Goal: Task Accomplishment & Management: Complete application form

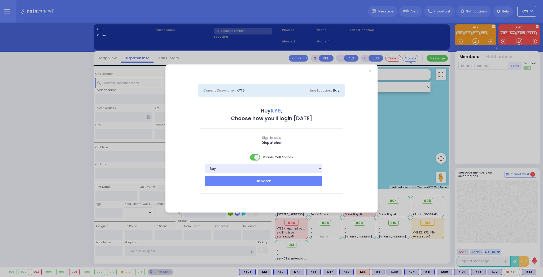
click at [253, 158] on span at bounding box center [255, 157] width 11 height 6
click at [258, 180] on button "Dispatch" at bounding box center [263, 181] width 117 height 10
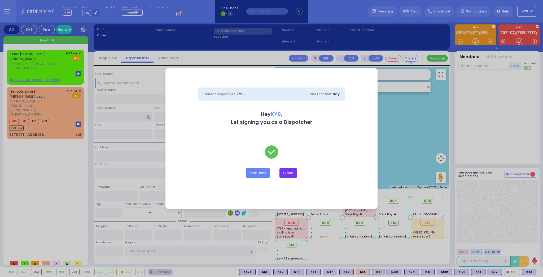
click at [288, 172] on button "Close" at bounding box center [289, 173] width 18 height 10
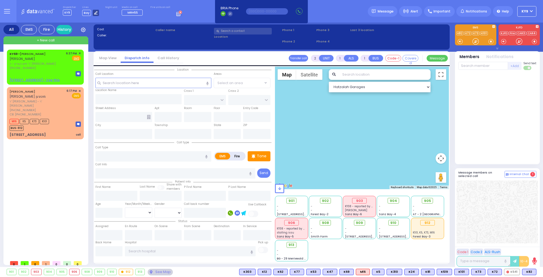
click at [94, 13] on icon at bounding box center [95, 12] width 3 height 3
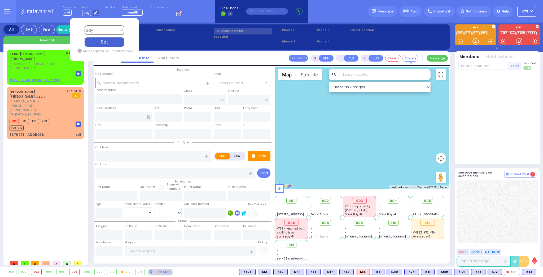
click at [105, 32] on select "Bay K-14 K-16 K-18 K-40 K-6 K-61 K-63 K-67 K-72 Medic 7 K-68 K-48 D-801 D-802 D…" at bounding box center [104, 29] width 40 height 9
select select "15"
click at [84, 25] on select "Bay K-14 K-16 K-18 K-40 K-6 K-61 K-63 K-67 K-72 Medic 7 K-68 K-48 D-801 D-802 D…" at bounding box center [104, 29] width 40 height 9
click at [114, 44] on div "Set" at bounding box center [104, 41] width 40 height 9
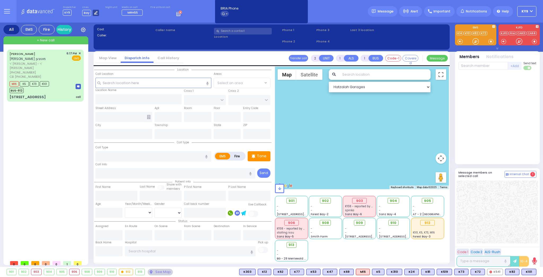
click at [94, 12] on icon at bounding box center [95, 12] width 3 height 3
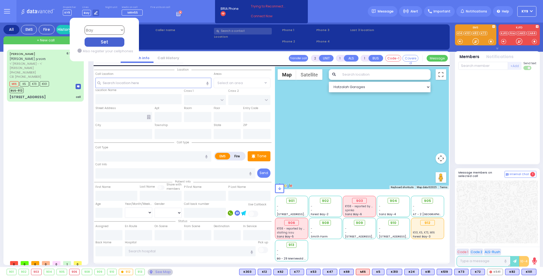
drag, startPoint x: 497, startPoint y: 83, endPoint x: 507, endPoint y: 76, distance: 12.1
click at [498, 83] on div at bounding box center [498, 117] width 78 height 90
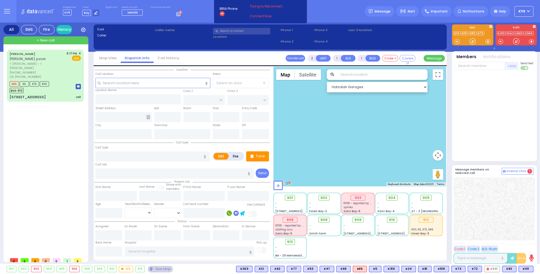
click at [528, 12] on button "KY9" at bounding box center [523, 11] width 19 height 11
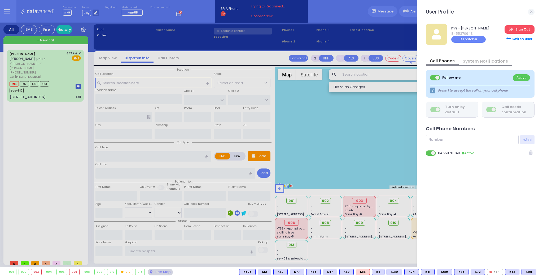
click at [519, 28] on link "Sign Out" at bounding box center [520, 29] width 30 height 8
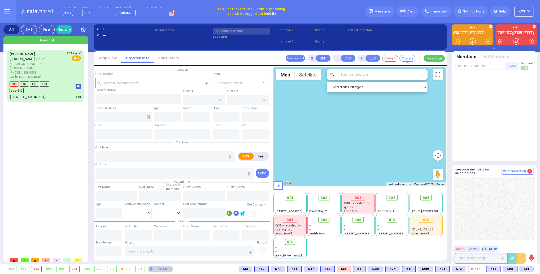
click at [531, 11] on button "KY9" at bounding box center [523, 11] width 19 height 11
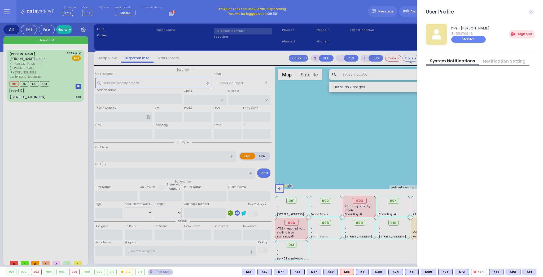
click at [523, 10] on div "User Profile 12 messages" at bounding box center [480, 14] width 109 height 11
click at [522, 32] on link "Sign Out" at bounding box center [522, 34] width 25 height 8
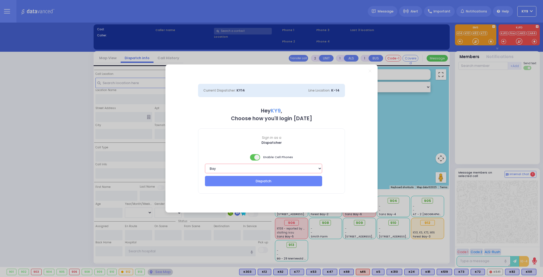
click at [253, 168] on select "Bay K-14 K-16 K-18 K-40 K-6 K-61 K-63 K-67 K-72 Medic 7 K-68 K-48 D-801 D-802 D…" at bounding box center [263, 169] width 117 height 10
select select "15"
click at [205, 164] on select "Bay K-14 K-16 K-18 K-40 K-6 K-61 K-63 K-67 K-72 Medic 7 K-68 K-48 D-801 D-802 D…" at bounding box center [263, 169] width 117 height 10
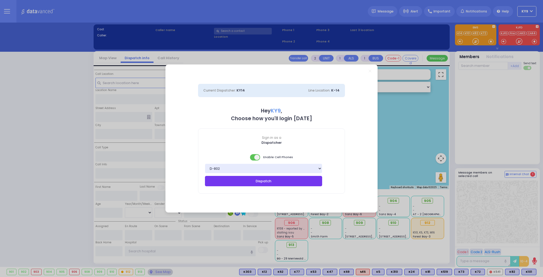
click at [246, 181] on button "Dispatch" at bounding box center [263, 181] width 117 height 10
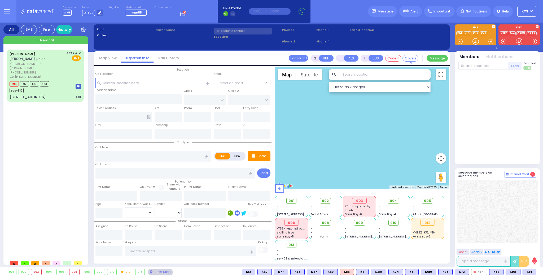
click at [331, 15] on div "Dispatcher KY9 shift has started. Are you ? Lines D-802" at bounding box center [271, 11] width 543 height 23
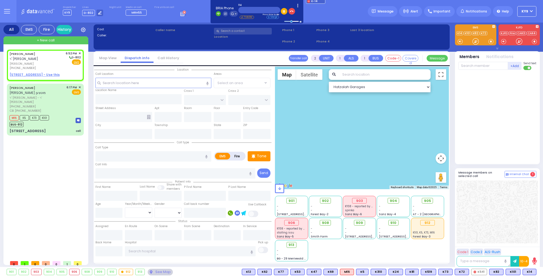
select select
radio input "true"
type input "[PERSON_NAME]"
select select
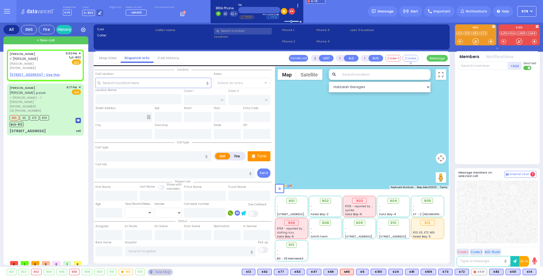
type input "18:52"
select select "Hatzalah Garages"
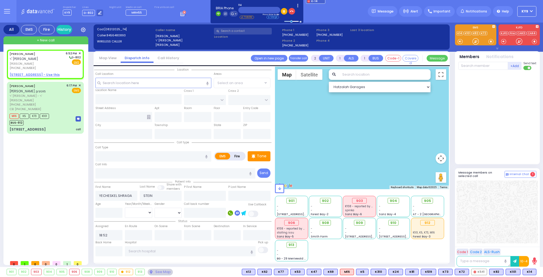
select select
radio input "true"
select select
select select "Hatzalah Garages"
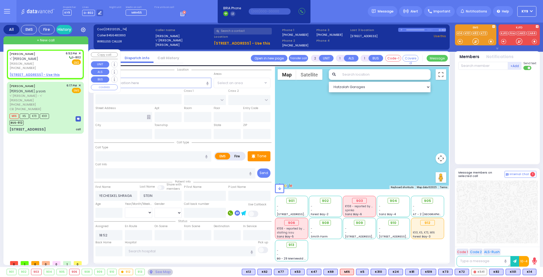
click at [38, 74] on u "1 NICKLESBURG RD 102 - Use this" at bounding box center [35, 74] width 50 height 5
select select
radio input "true"
select select
select select "Hatzalah Garages"
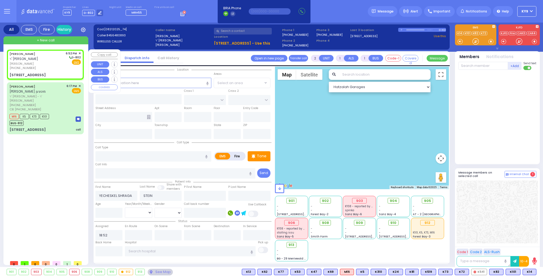
select select
radio input "true"
select select
select select "Hatzalah Garages"
type input "[GEOGRAPHIC_DATA]"
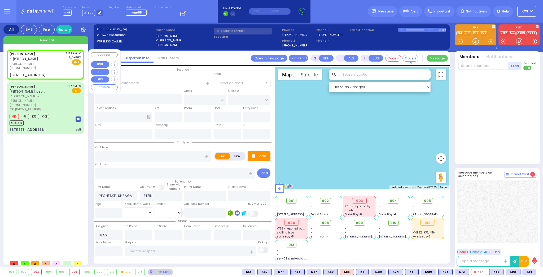
type input "PAKSH PL"
type input "1 NICKLESBURG RD"
type input "102"
type input "[PERSON_NAME]"
type input "[US_STATE]"
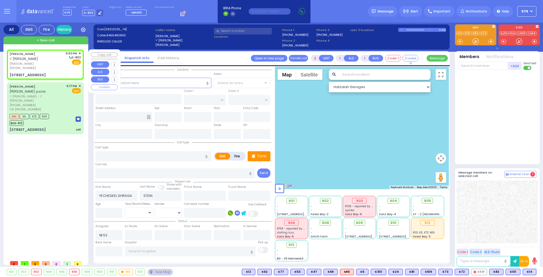
type input "10950"
select select "SECTION 5"
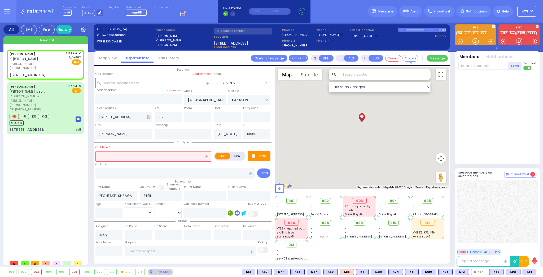
click at [137, 158] on input "text" at bounding box center [154, 156] width 116 height 10
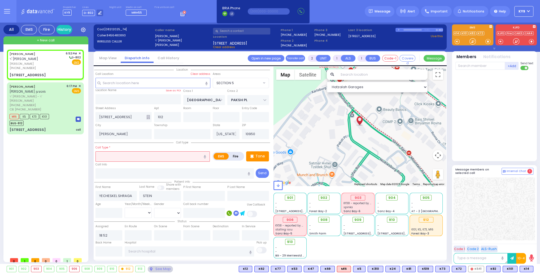
select select
radio input "true"
select select
select select "Hatzalah Garages"
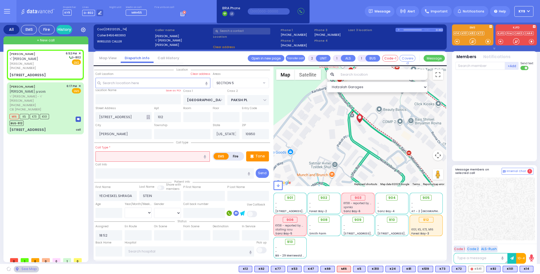
click at [529, 10] on button "KY9" at bounding box center [523, 11] width 19 height 11
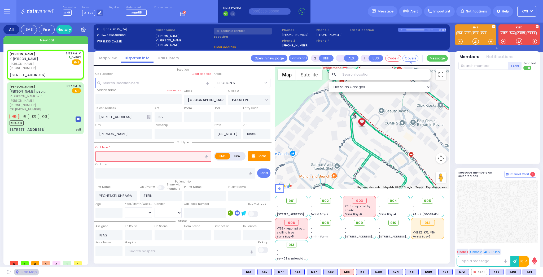
select select "SECTION 5"
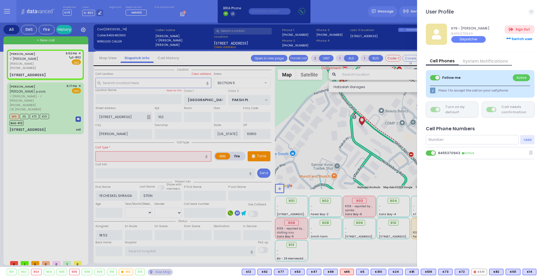
click at [428, 152] on span at bounding box center [431, 152] width 11 height 5
click at [161, 150] on input "checkbox" at bounding box center [161, 150] width 0 height 0
click at [339, 8] on div at bounding box center [271, 138] width 543 height 277
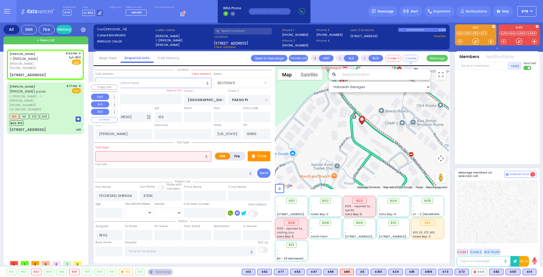
click at [55, 113] on div "M16 K5 K73 K101 BUS-912" at bounding box center [45, 118] width 71 height 13
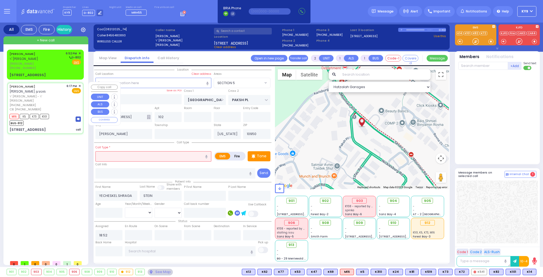
type input "6"
select select
type input "call"
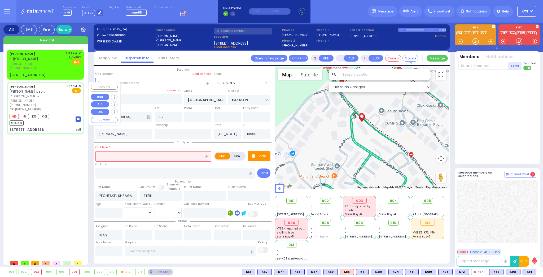
radio input "true"
type input "[PERSON_NAME]"
type input "MUTZEN"
type input "[PERSON_NAME]"
type input "Mutzen"
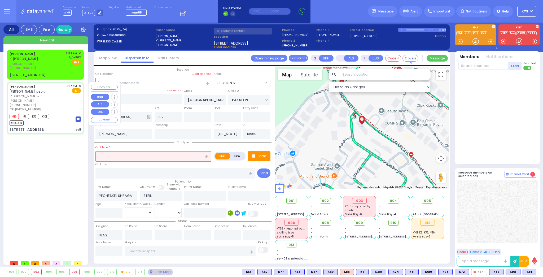
type input "2"
select select "Year"
type input "8456629079"
type input "18:17"
type input "18:19"
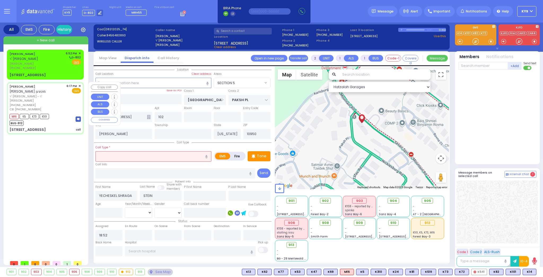
type input "18:20"
type input "18:47"
type input "FOREST RD"
type input "[STREET_ADDRESS]"
type input "205"
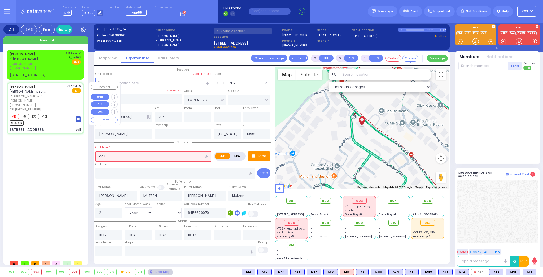
select select "Hatzalah Garages"
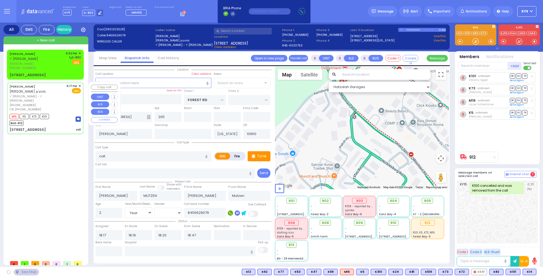
select select "MONROE"
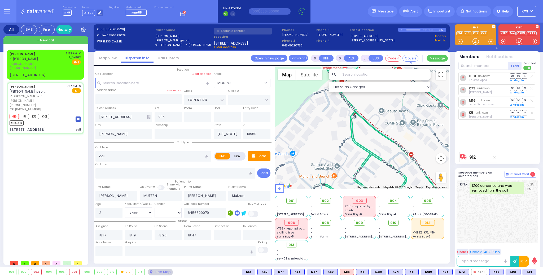
click at [474, 60] on div "Members Notifications +Add" at bounding box center [497, 107] width 85 height 113
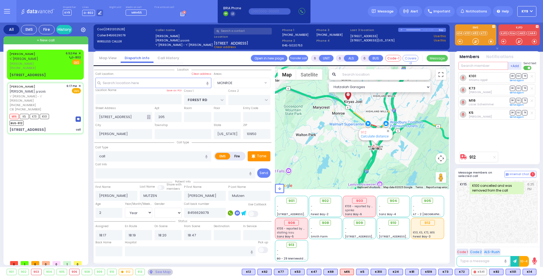
click at [472, 64] on input "text" at bounding box center [484, 66] width 50 height 8
type input "74"
click at [483, 77] on div "KY74" at bounding box center [476, 76] width 27 height 5
select select
radio input "true"
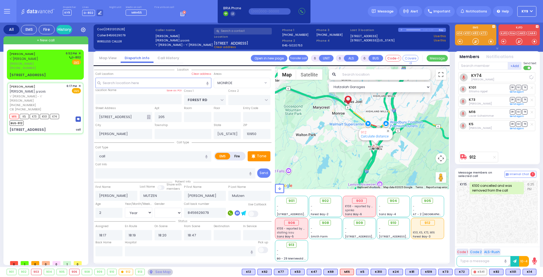
select select "Year"
select select "Hatzalah Garages"
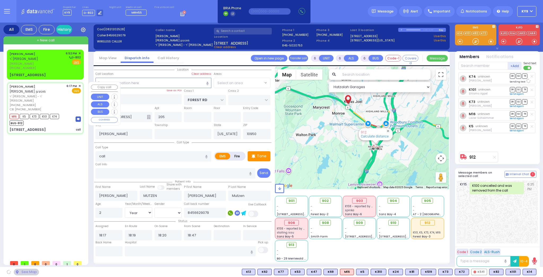
select select "MONROE"
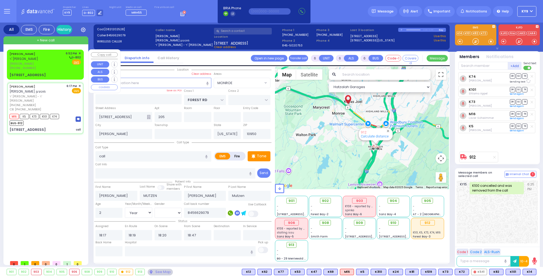
click at [50, 66] on div "YECHESKEL SHRAGA STEIN ר' שלמה אלימלך - ר' יואל שווארץ יחזקאל שרגא שטיין (845) …" at bounding box center [37, 60] width 54 height 19
type input "2"
type input "1"
select select
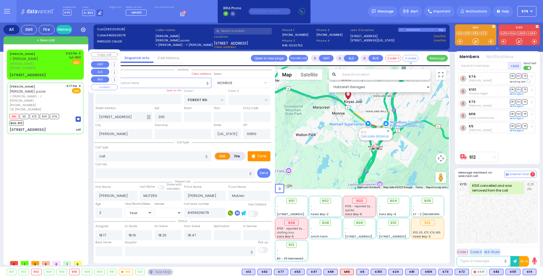
radio input "true"
type input "YECHESKEL SHRAGA"
type input "STEIN"
select select
type input "18:52"
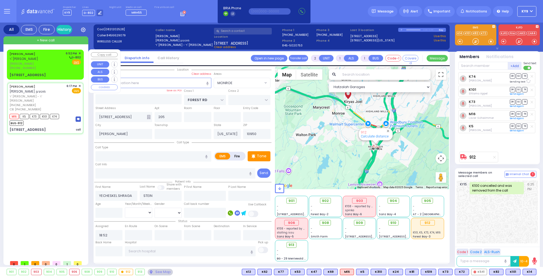
select select "Hatzalah Garages"
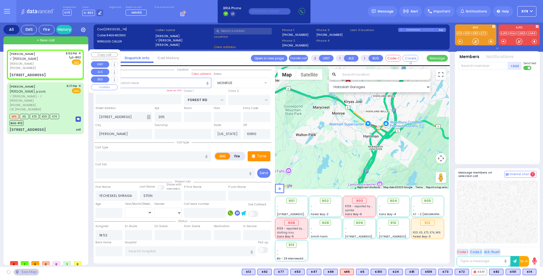
type input "[GEOGRAPHIC_DATA]"
type input "PAKSH PL"
type input "1 NICKLESBURG RD"
type input "102"
select select "SECTION 5"
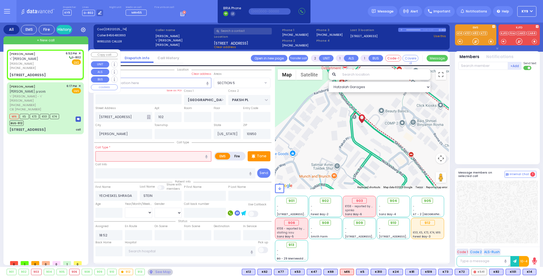
click at [59, 64] on span "[PERSON_NAME]" at bounding box center [37, 64] width 54 height 5
select select
radio input "true"
select select
select select "Hatzalah Garages"
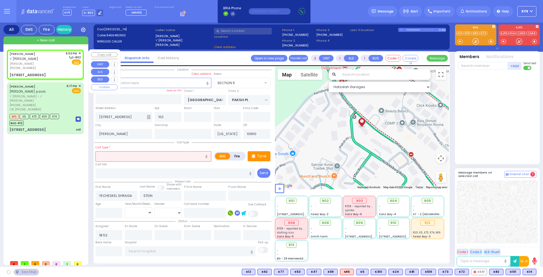
select select "SECTION 5"
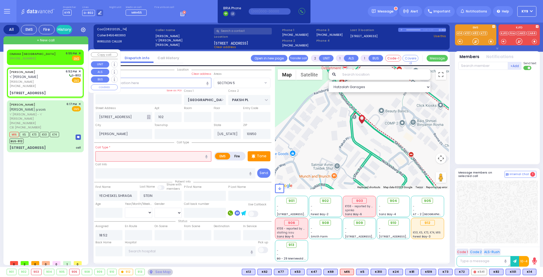
click at [80, 53] on span "✕" at bounding box center [80, 53] width 2 height 5
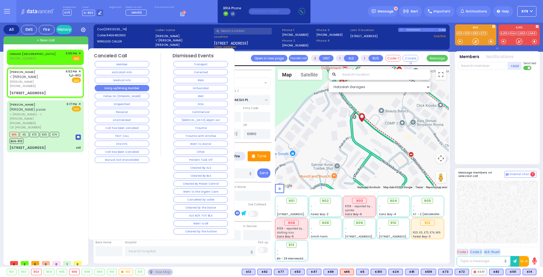
click at [112, 87] on button "Hang up/Wrong Number" at bounding box center [122, 88] width 55 height 6
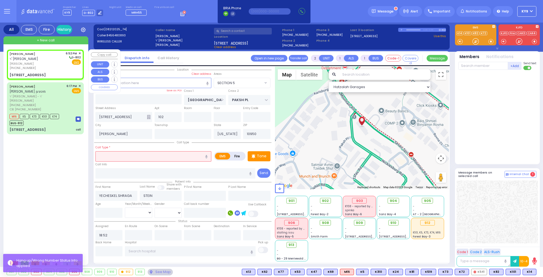
click at [64, 64] on span "[PERSON_NAME]" at bounding box center [37, 64] width 54 height 5
select select
radio input "true"
select select
select select "Hatzalah Garages"
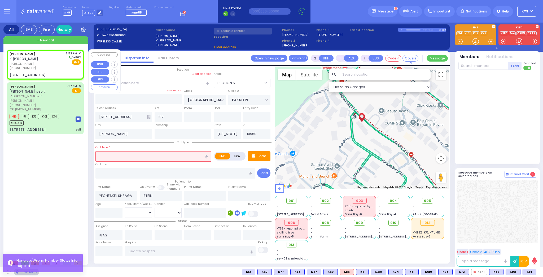
select select "SECTION 5"
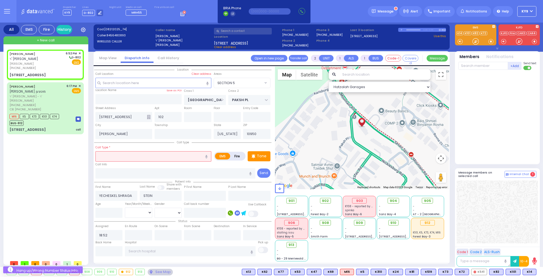
click at [118, 157] on input "text" at bounding box center [154, 156] width 116 height 10
type input "o"
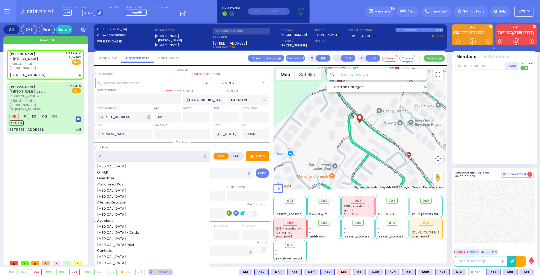
select select
radio input "true"
select select
select select "Hatzalah Garages"
select select "SECTION 5"
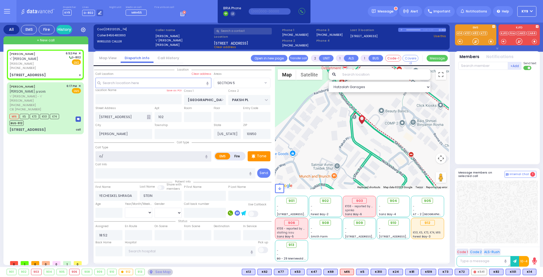
type input "o/b"
select select
radio input "true"
select select
select select "Hatzalah Garages"
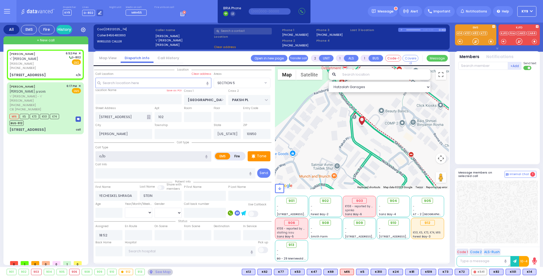
select select "SECTION 5"
select select
radio input "true"
select select
select select "Hatzalah Garages"
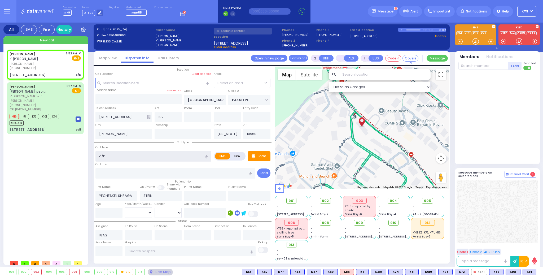
select select "SECTION 5"
type input "o/b"
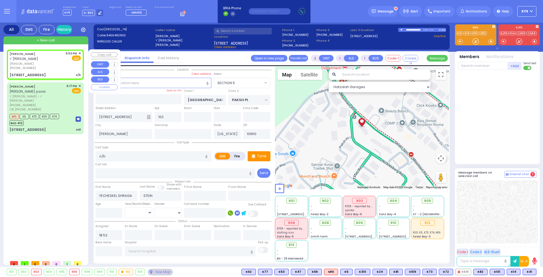
click at [62, 66] on div "[PHONE_NUMBER]" at bounding box center [37, 68] width 54 height 5
select select
radio input "true"
select select
select select "Hatzalah Garages"
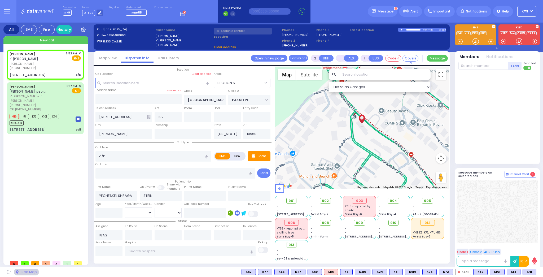
select select
radio input "true"
select select
select select "Hatzalah Garages"
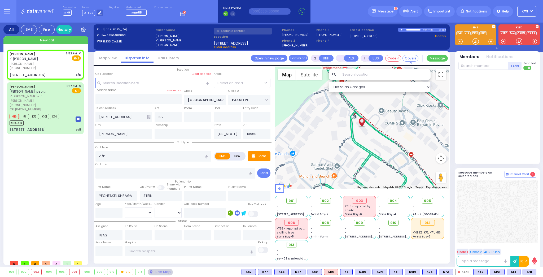
select select "SECTION 5"
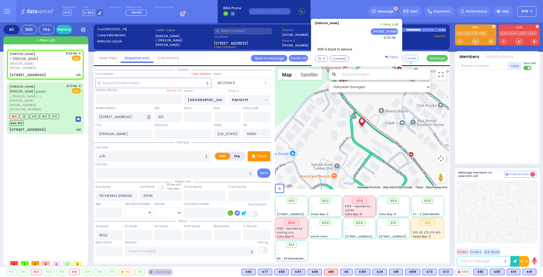
click at [394, 57] on span "Reply" at bounding box center [394, 57] width 9 height 5
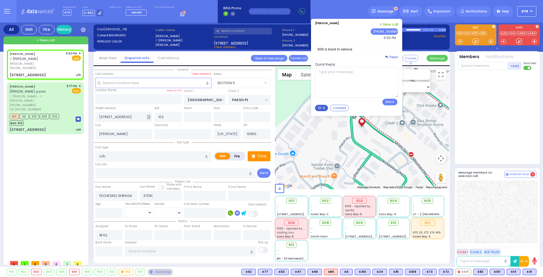
click at [326, 106] on button "10-4" at bounding box center [321, 108] width 13 height 6
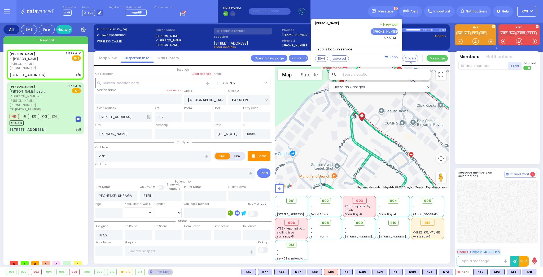
click at [393, 57] on link "Reply" at bounding box center [391, 57] width 13 height 5
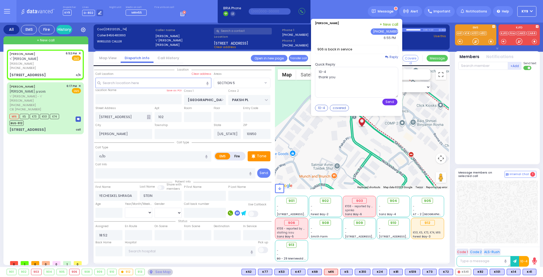
click at [391, 100] on button "Send" at bounding box center [390, 102] width 15 height 7
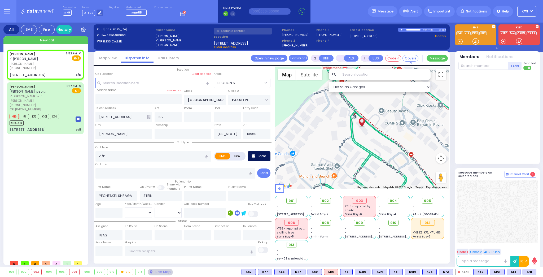
click at [263, 157] on p "Tone" at bounding box center [262, 156] width 10 height 6
click at [478, 41] on div at bounding box center [475, 41] width 5 height 5
click at [257, 154] on div "Tone" at bounding box center [259, 156] width 23 height 10
click at [475, 42] on div at bounding box center [475, 41] width 5 height 5
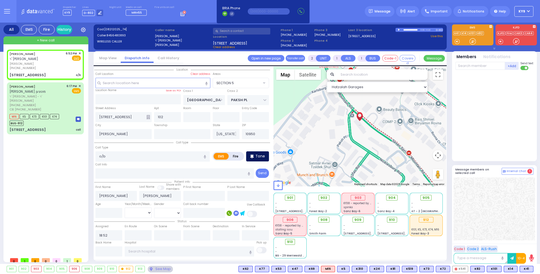
click at [259, 155] on p "Tone" at bounding box center [260, 156] width 10 height 6
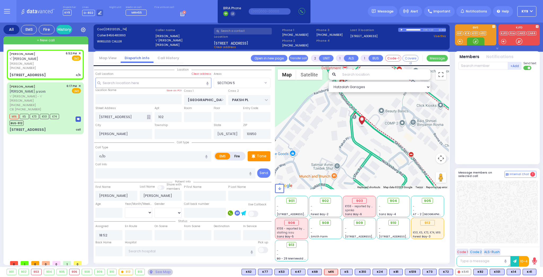
click at [476, 41] on div at bounding box center [475, 41] width 5 height 5
click at [530, 271] on span "K8" at bounding box center [530, 272] width 12 height 6
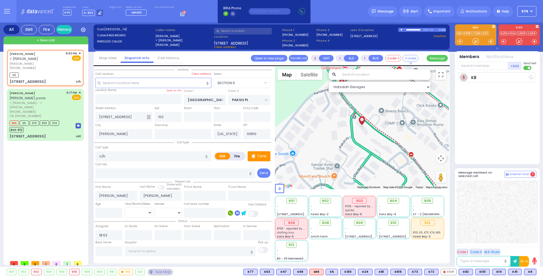
select select
radio input "true"
select select
type input "19:10"
select select "Hatzalah Garages"
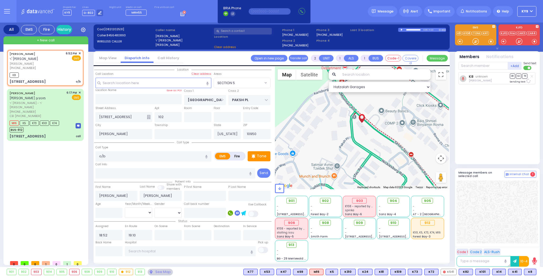
select select "SECTION 5"
click at [478, 41] on div at bounding box center [475, 41] width 5 height 5
click at [259, 157] on p "Tone" at bounding box center [262, 156] width 10 height 6
click at [474, 40] on div at bounding box center [475, 41] width 5 height 5
click at [535, 272] on button at bounding box center [535, 272] width 3 height 6
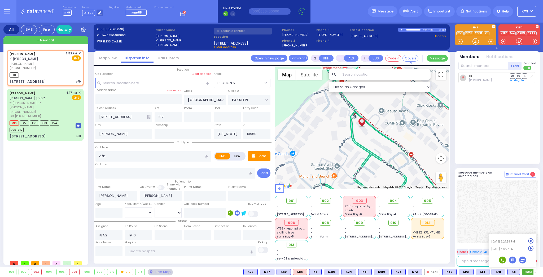
click at [531, 248] on icon at bounding box center [531, 249] width 6 height 6
click at [476, 40] on div at bounding box center [475, 41] width 5 height 5
click at [528, 273] on span "K53" at bounding box center [530, 272] width 14 height 6
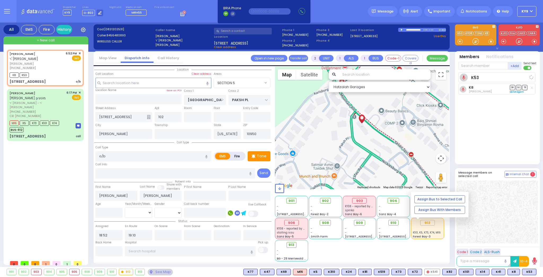
select select
radio input "true"
select select
select select "Hatzalah Garages"
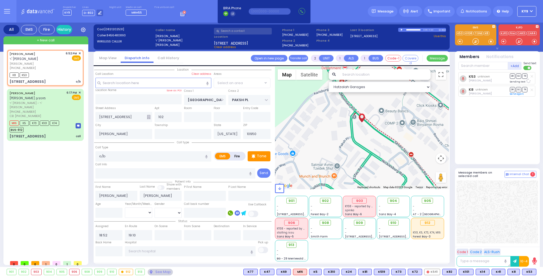
select select "SECTION 5"
click at [428, 201] on span "905" at bounding box center [429, 200] width 7 height 5
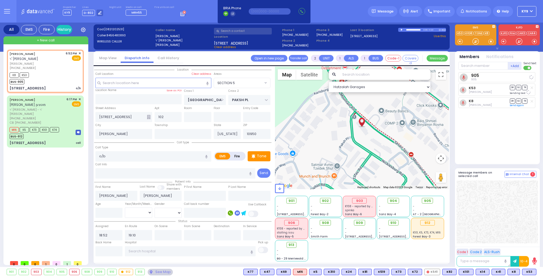
select select
radio input "true"
select select
select select "Hatzalah Garages"
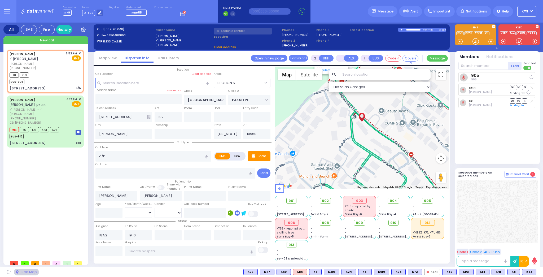
select select "SECTION 5"
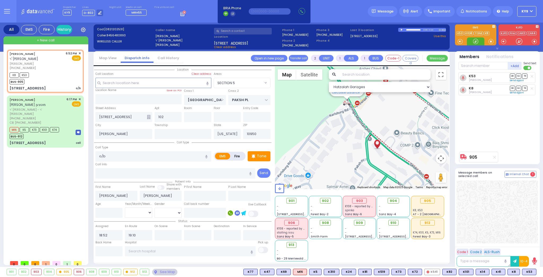
click at [477, 42] on div at bounding box center [475, 41] width 5 height 5
click at [478, 43] on div at bounding box center [475, 41] width 5 height 5
click at [265, 154] on p "Tone" at bounding box center [262, 156] width 10 height 6
click at [475, 41] on div at bounding box center [475, 41] width 5 height 5
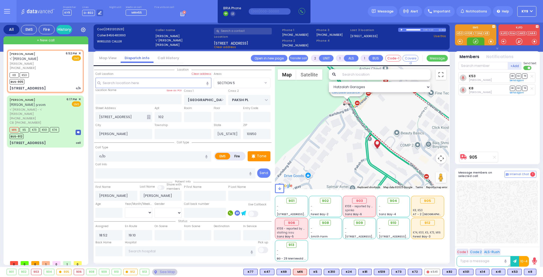
click at [475, 41] on div at bounding box center [475, 41] width 5 height 5
click at [264, 154] on p "Tone" at bounding box center [262, 156] width 10 height 6
click at [476, 39] on div at bounding box center [475, 41] width 5 height 5
click at [260, 156] on p "Tone" at bounding box center [262, 156] width 10 height 6
click at [476, 42] on div at bounding box center [475, 41] width 5 height 5
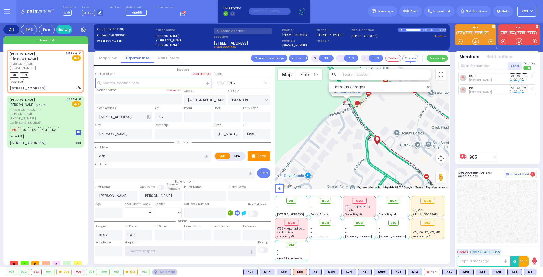
click at [140, 250] on input "text" at bounding box center [190, 251] width 131 height 10
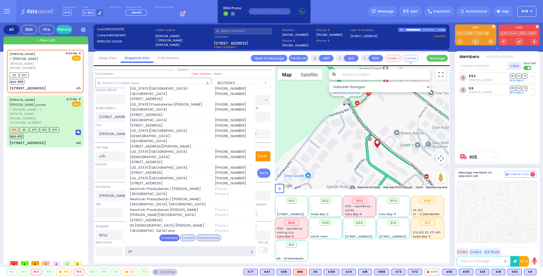
type input "pr"
click at [167, 236] on div "Columbia" at bounding box center [169, 238] width 20 height 7
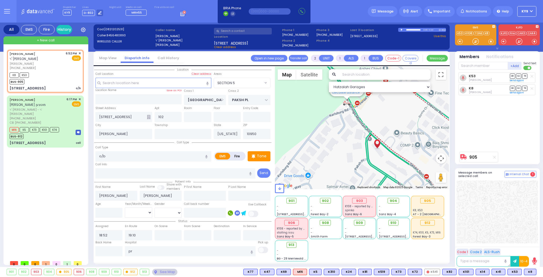
select select
radio input "true"
select select
type input "New York Presbyterian Hospital- Columbia Campus"
select select "Hatzalah Garages"
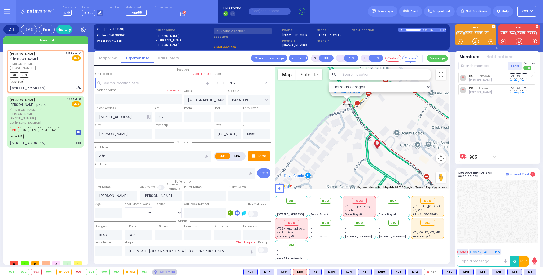
select select "SECTION 5"
click at [260, 160] on div "Tone" at bounding box center [259, 156] width 23 height 10
click at [475, 40] on div at bounding box center [475, 41] width 5 height 5
click at [258, 156] on p "Tone" at bounding box center [262, 156] width 10 height 6
click at [475, 40] on div at bounding box center [475, 41] width 5 height 5
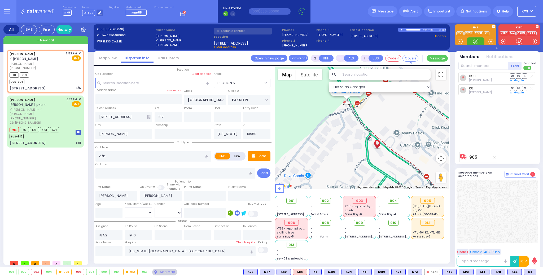
click at [475, 40] on div at bounding box center [475, 41] width 5 height 5
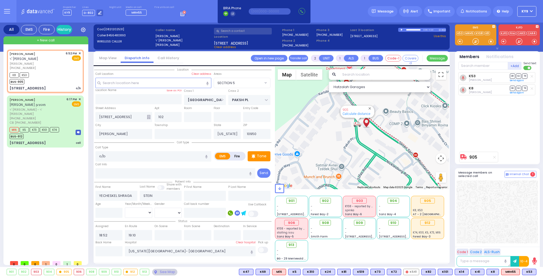
select select "SECTION 5"
select select
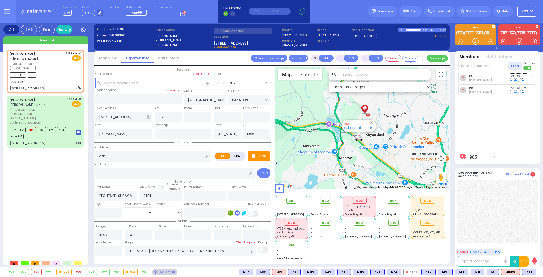
type input "6"
select select
radio input "true"
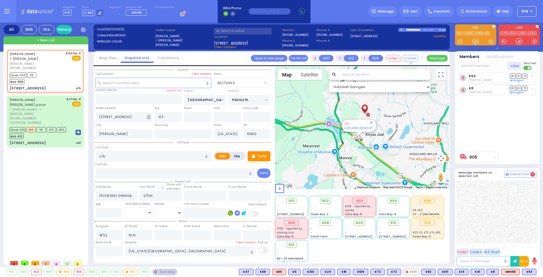
type input "Unknown"
select select "Year"
type input "19:03"
type input "19:20"
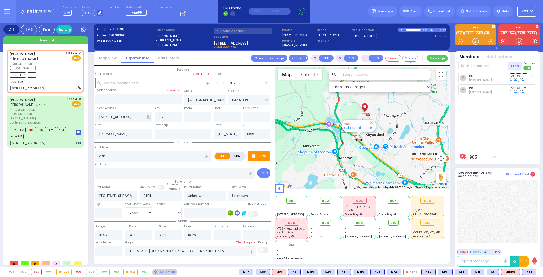
select select "Hatzalah Garages"
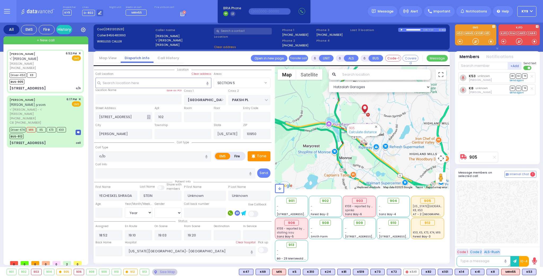
select select
radio input "true"
select select "Year"
select select "Hatzalah Garages"
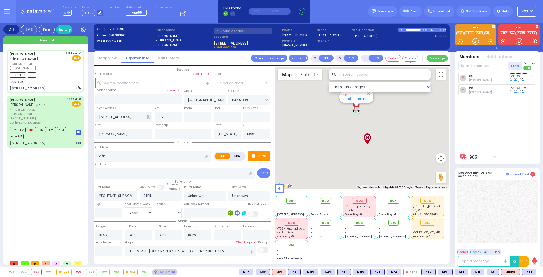
select select "SECTION 5"
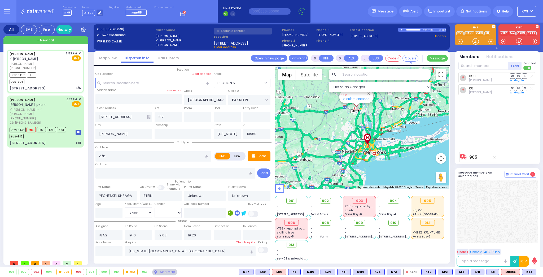
select select
radio input "true"
type input "Chava"
type input "Stein"
type input "22"
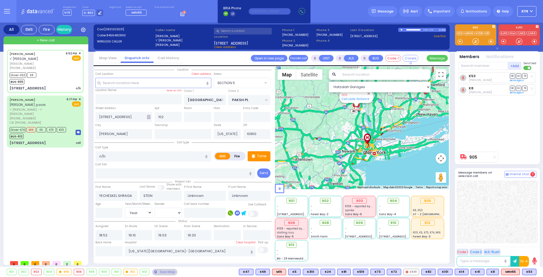
select select "Year"
select select "[DEMOGRAPHIC_DATA]"
select select "Hatzalah Garages"
select select "SECTION 5"
select select
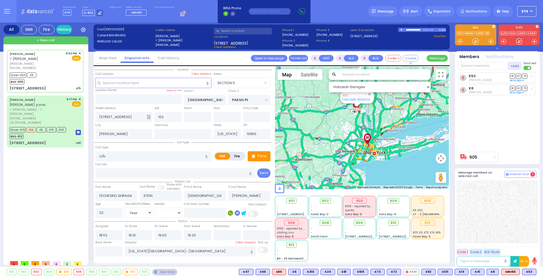
radio input "true"
select select "Year"
select select "[DEMOGRAPHIC_DATA]"
select select "Hatzalah Garages"
select select "SECTION 5"
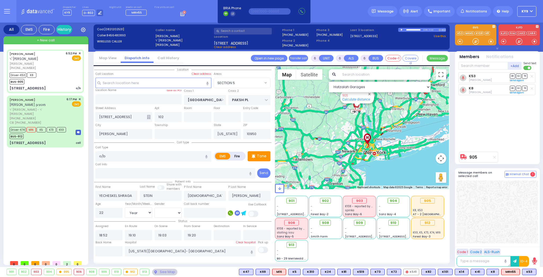
select select
radio input "true"
select select "Year"
select select "[DEMOGRAPHIC_DATA]"
select select "Hatzalah Garages"
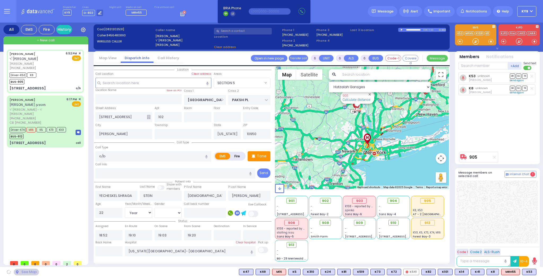
select select
radio input "true"
select select "Year"
select select "[DEMOGRAPHIC_DATA]"
select select "Hatzalah Garages"
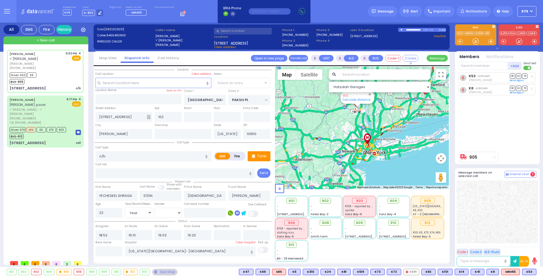
select select "SECTION 5"
select select
radio input "true"
select select "Year"
select select "[DEMOGRAPHIC_DATA]"
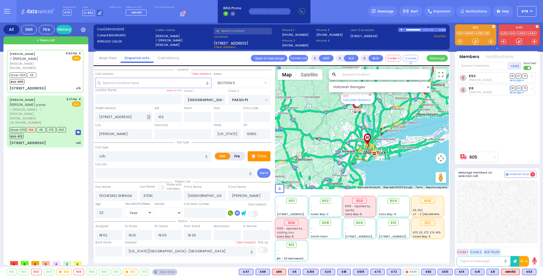
select select "Hatzalah Garages"
select select "SECTION 5"
select select
radio input "true"
select select "Year"
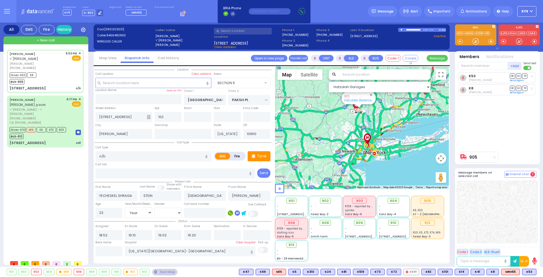
select select "[DEMOGRAPHIC_DATA]"
select select "Hatzalah Garages"
select select "SECTION 5"
select select
radio input "true"
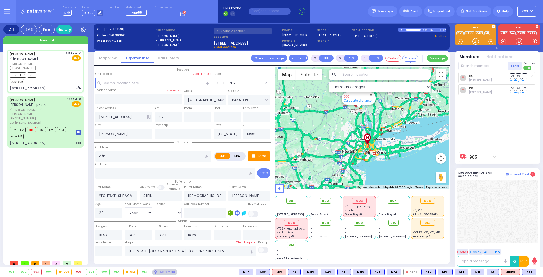
select select "Year"
select select "[DEMOGRAPHIC_DATA]"
select select "Hatzalah Garages"
select select "SECTION 5"
select select
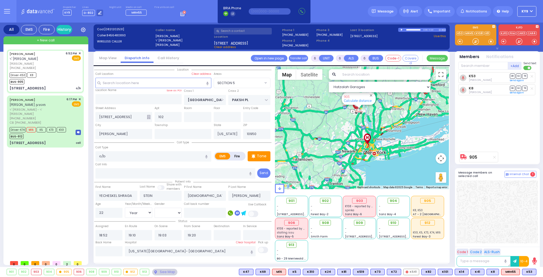
radio input "true"
select select "Year"
select select "[DEMOGRAPHIC_DATA]"
select select "Hatzalah Garages"
select select "SECTION 5"
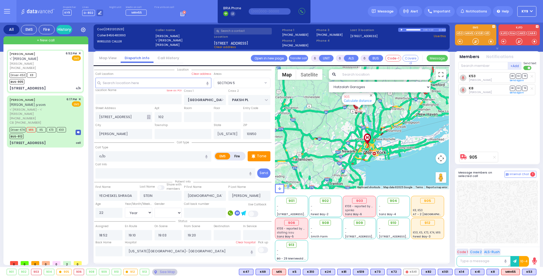
select select
radio input "true"
select select "Year"
select select "[DEMOGRAPHIC_DATA]"
select select "Hatzalah Garages"
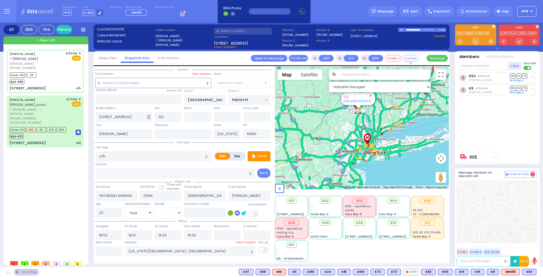
select select "SECTION 5"
select select
radio input "true"
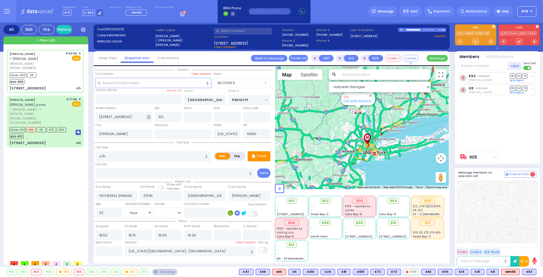
select select "Year"
select select "[DEMOGRAPHIC_DATA]"
select select "Hatzalah Garages"
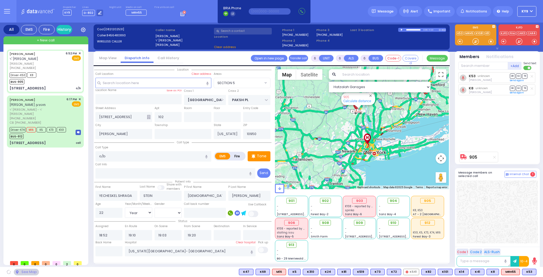
select select "SECTION 5"
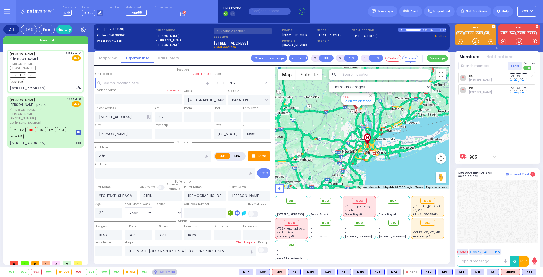
select select
radio input "true"
select select "Year"
select select "[DEMOGRAPHIC_DATA]"
select select "Hatzalah Garages"
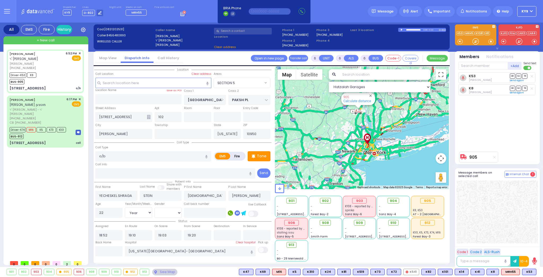
select select "SECTION 5"
select select
radio input "true"
select select "Year"
select select "[DEMOGRAPHIC_DATA]"
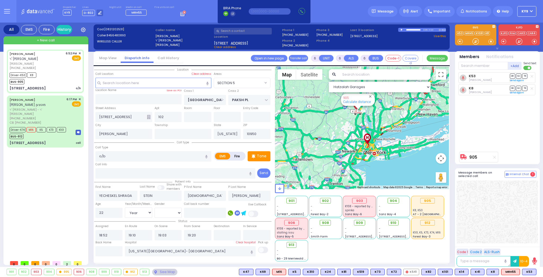
select select "Hatzalah Garages"
select select "SECTION 5"
select select
radio input "true"
select select "Year"
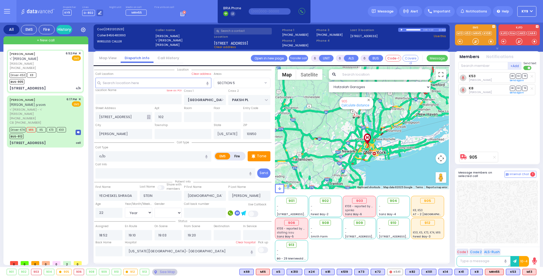
select select "[DEMOGRAPHIC_DATA]"
select select "Hatzalah Garages"
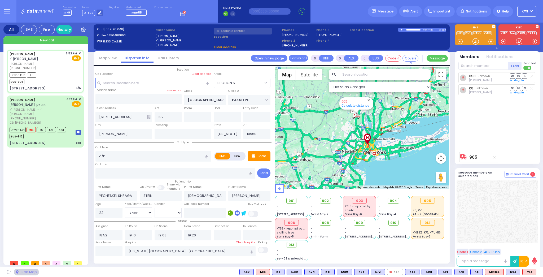
select select "SECTION 5"
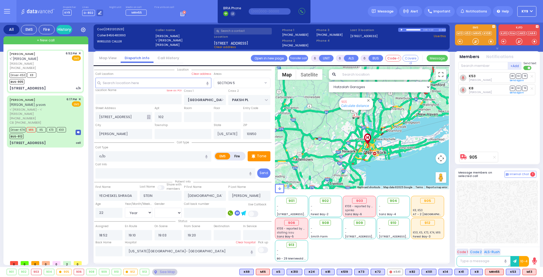
select select
radio input "true"
select select "Year"
select select "[DEMOGRAPHIC_DATA]"
type input "18:54"
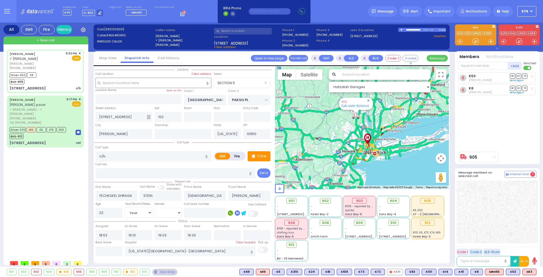
type input "19:59"
select select "Hatzalah Garages"
select select "SECTION 5"
select select
radio input "true"
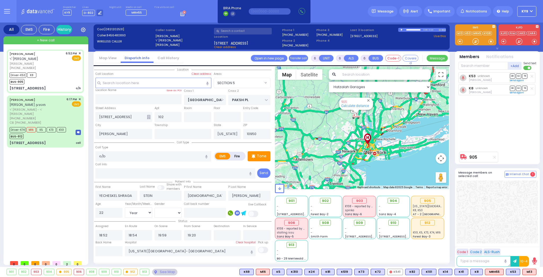
select select "Year"
select select "[DEMOGRAPHIC_DATA]"
select select "Hatzalah Garages"
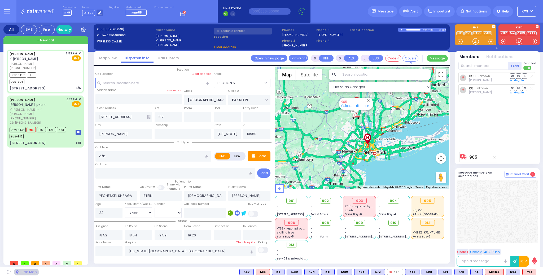
select select "SECTION 5"
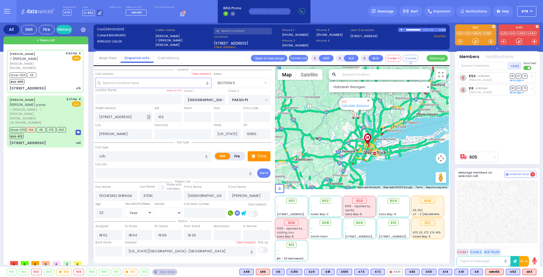
select select
radio input "true"
select select "Year"
select select "[DEMOGRAPHIC_DATA]"
select select "Hatzalah Garages"
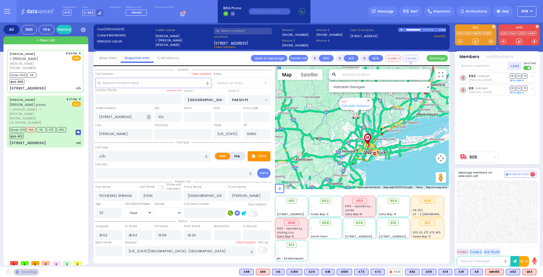
select select "SECTION 5"
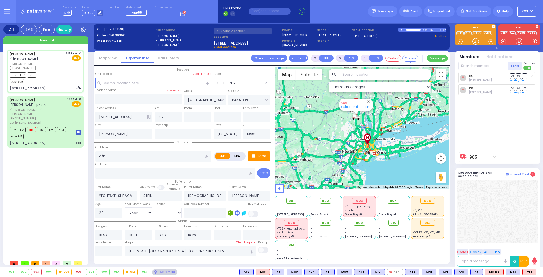
select select
radio input "true"
select select "Year"
select select "[DEMOGRAPHIC_DATA]"
type input "19:13"
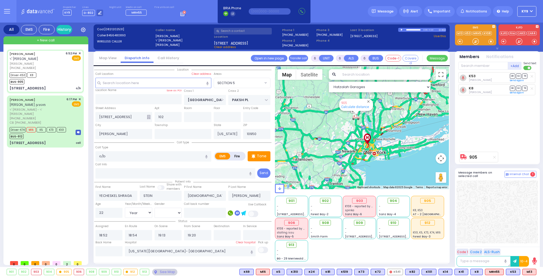
select select "Hatzalah Garages"
select select "SECTION 5"
select select
radio input "true"
select select "Year"
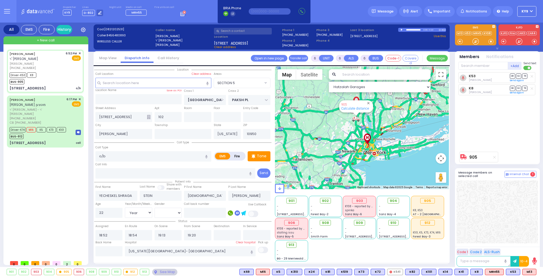
select select "[DEMOGRAPHIC_DATA]"
select select "Hatzalah Garages"
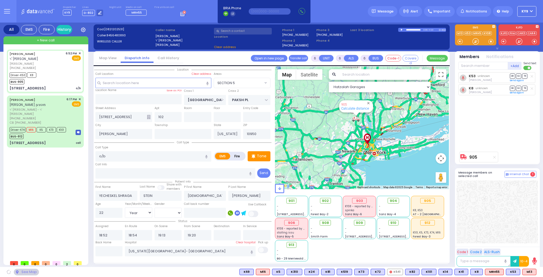
select select "SECTION 5"
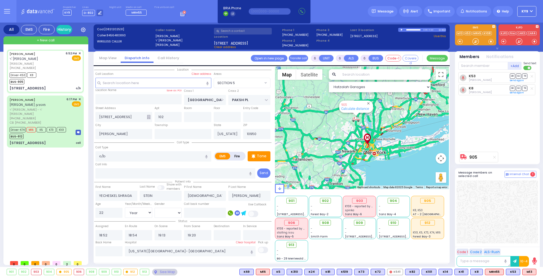
select select
radio input "true"
select select "Year"
select select "[DEMOGRAPHIC_DATA]"
type input "19:10"
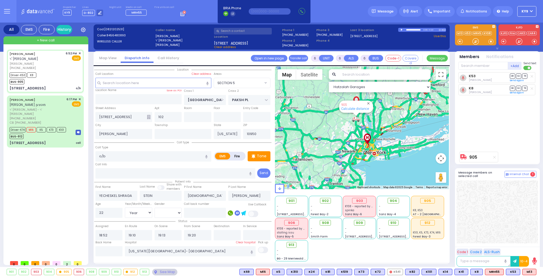
select select "Hatzalah Garages"
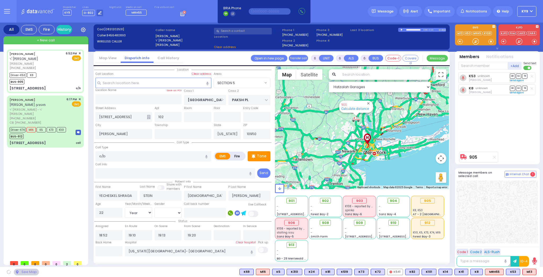
select select "SECTION 5"
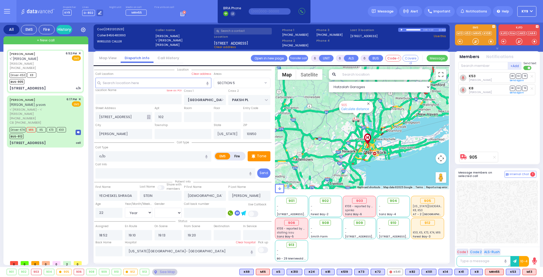
select select
radio input "true"
select select "Year"
select select "[DEMOGRAPHIC_DATA]"
select select "Hatzalah Garages"
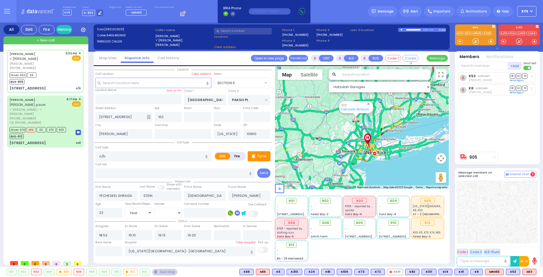
select select "SECTION 5"
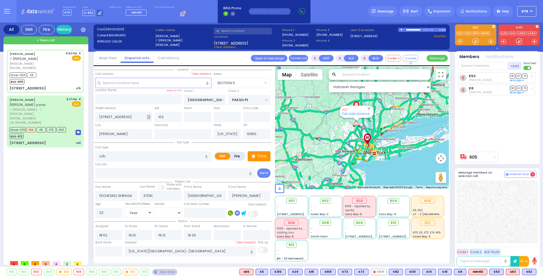
select select
radio input "true"
select select "Year"
select select "[DEMOGRAPHIC_DATA]"
select select "Hatzalah Garages"
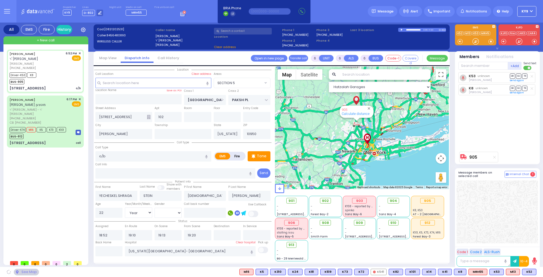
select select "SECTION 5"
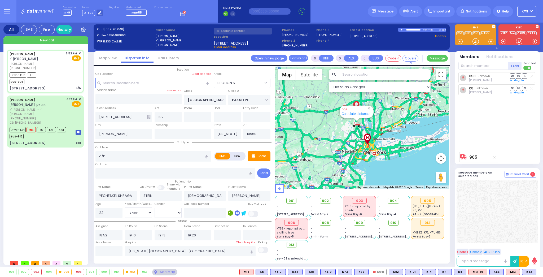
select select
radio input "true"
select select "Year"
select select "[DEMOGRAPHIC_DATA]"
select select "Hatzalah Garages"
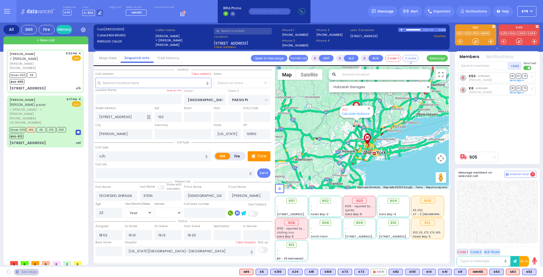
select select "SECTION 5"
select select
radio input "true"
select select "Year"
select select "[DEMOGRAPHIC_DATA]"
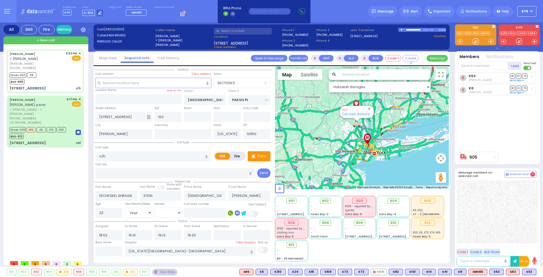
select select "Hatzalah Garages"
select select "SECTION 5"
select select
radio input "true"
select select "Year"
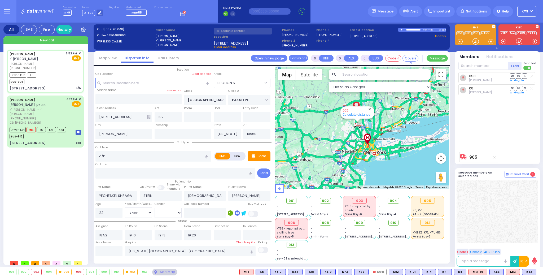
select select "[DEMOGRAPHIC_DATA]"
select select "Hatzalah Garages"
select select "SECTION 5"
select select
radio input "true"
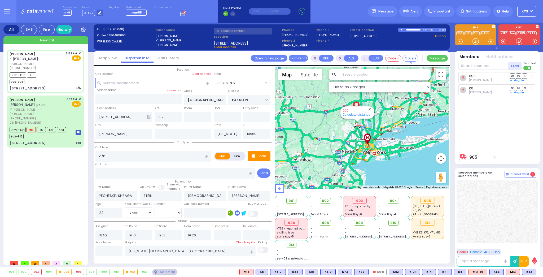
select select "Year"
select select "[DEMOGRAPHIC_DATA]"
select select "Hatzalah Garages"
select select "SECTION 5"
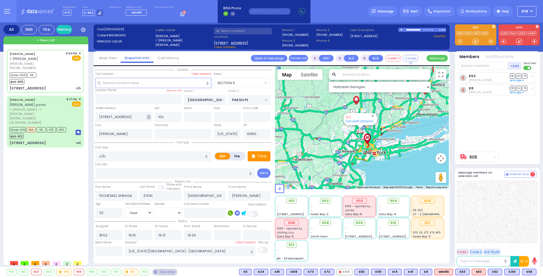
select select
radio input "true"
select select "Year"
select select "[DEMOGRAPHIC_DATA]"
select select "Hatzalah Garages"
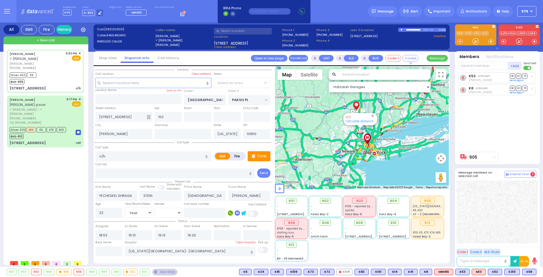
select select "SECTION 5"
select select
radio input "true"
select select "Year"
select select "[DEMOGRAPHIC_DATA]"
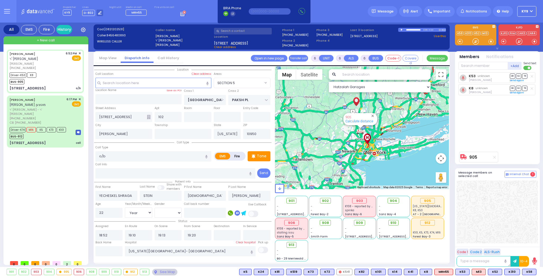
select select "Hatzalah Garages"
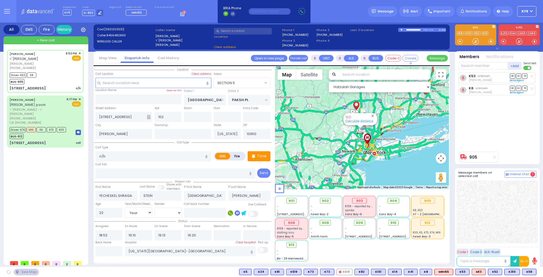
select select "SECTION 5"
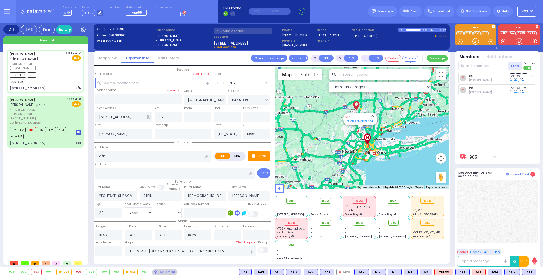
select select
radio input "true"
select select "Year"
select select "[DEMOGRAPHIC_DATA]"
select select "Hatzalah Garages"
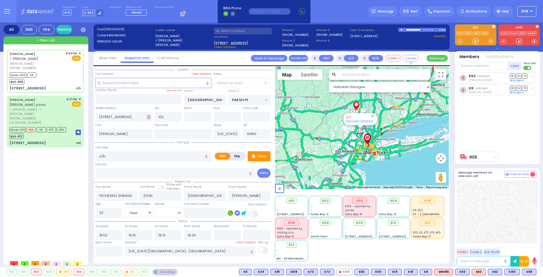
select select "SECTION 5"
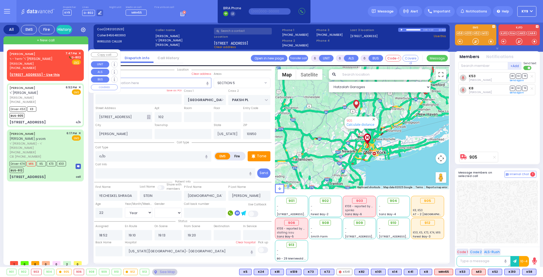
click at [67, 71] on div "YIDA GUTTMAN ר' יחיאל - ר' ישראל אהרן אייזדארפער יודא גוטמאן (929) 441-0836 7:4…" at bounding box center [45, 64] width 75 height 28
type input "2"
type input "1"
select select
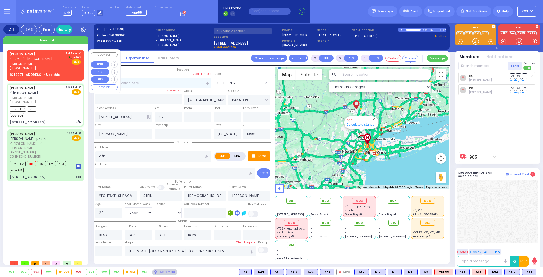
radio input "true"
type input "YIDA"
type input "[PERSON_NAME]"
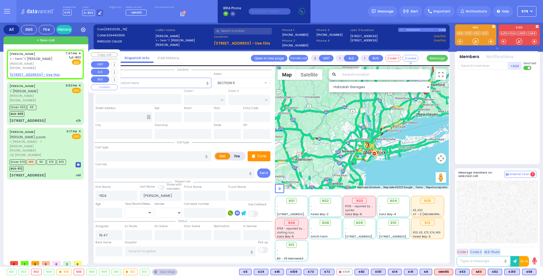
click at [40, 73] on u "17 FOREST RD 111 - Use this" at bounding box center [35, 74] width 50 height 5
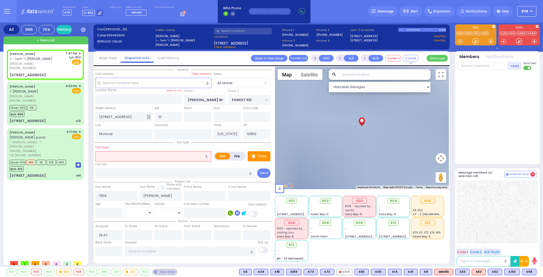
click at [151, 157] on input "text" at bounding box center [154, 156] width 116 height 10
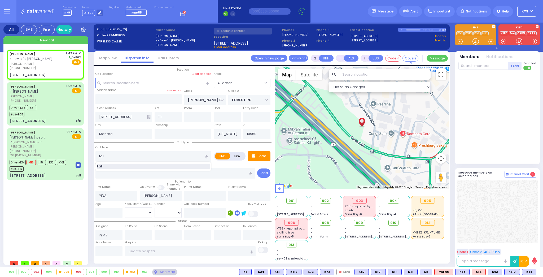
click at [110, 166] on div "Fall" at bounding box center [153, 166] width 113 height 5
click at [106, 211] on input "number" at bounding box center [109, 213] width 27 height 10
click at [131, 210] on select "Year Month Week Day" at bounding box center [138, 212] width 27 height 10
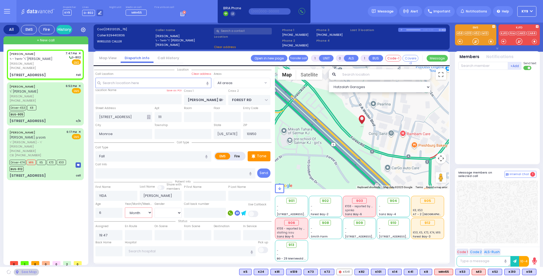
click at [125, 207] on select "Year Month Week Day" at bounding box center [138, 212] width 27 height 10
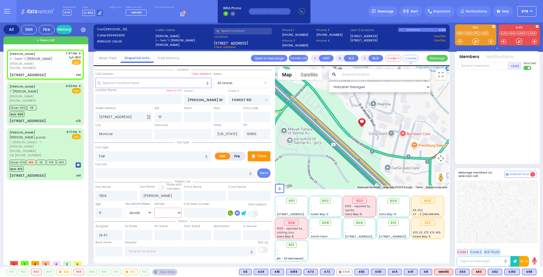
click at [162, 212] on select "[DEMOGRAPHIC_DATA] [DEMOGRAPHIC_DATA]" at bounding box center [168, 213] width 27 height 10
click at [155, 208] on select "[DEMOGRAPHIC_DATA] [DEMOGRAPHIC_DATA]" at bounding box center [168, 213] width 27 height 10
click at [255, 156] on icon at bounding box center [254, 156] width 4 height 6
click at [477, 42] on div at bounding box center [475, 41] width 5 height 5
click at [262, 156] on p "Tone" at bounding box center [262, 156] width 10 height 6
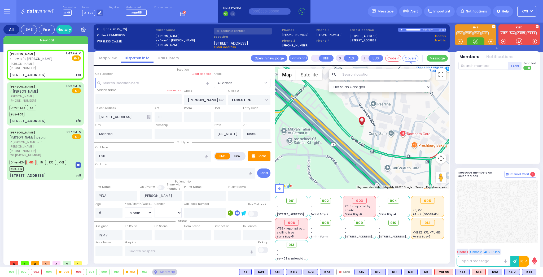
click at [475, 41] on div at bounding box center [475, 41] width 5 height 5
click at [267, 155] on div "Tone" at bounding box center [259, 156] width 23 height 10
click at [477, 41] on div at bounding box center [475, 41] width 5 height 5
click at [528, 271] on span "K24" at bounding box center [529, 272] width 14 height 6
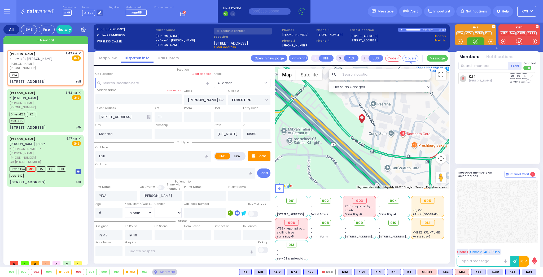
click at [475, 41] on div at bounding box center [475, 41] width 5 height 5
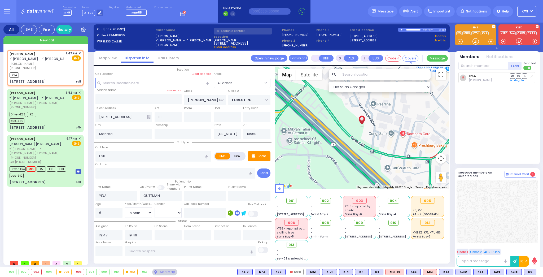
select select "Month"
select select "[DEMOGRAPHIC_DATA]"
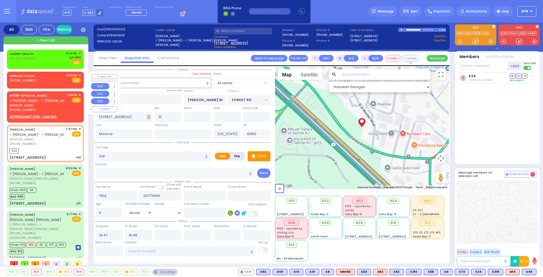
click at [80, 75] on span "✕" at bounding box center [80, 75] width 2 height 5
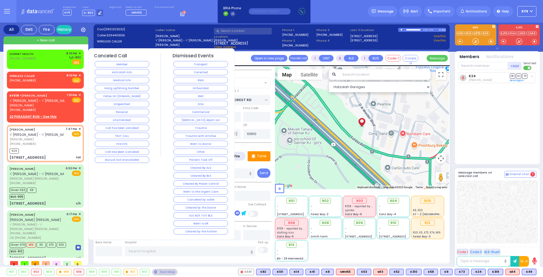
click at [113, 87] on button "Hang up/Wrong Number" at bounding box center [122, 88] width 55 height 6
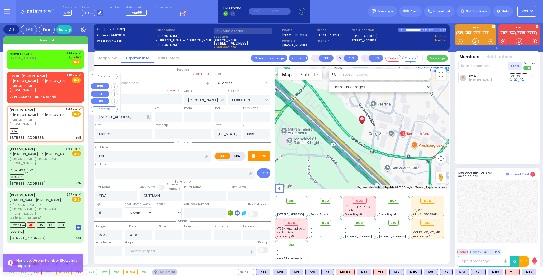
click at [79, 75] on span "✕" at bounding box center [80, 75] width 2 height 5
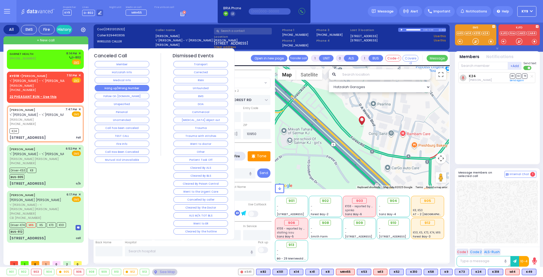
click at [118, 88] on button "Hang up/Wrong Number" at bounding box center [122, 88] width 55 height 6
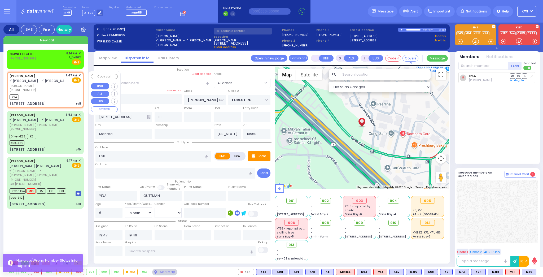
click at [58, 98] on div "K24" at bounding box center [45, 96] width 71 height 7
select select
radio input "true"
select select "Month"
select select "[DEMOGRAPHIC_DATA]"
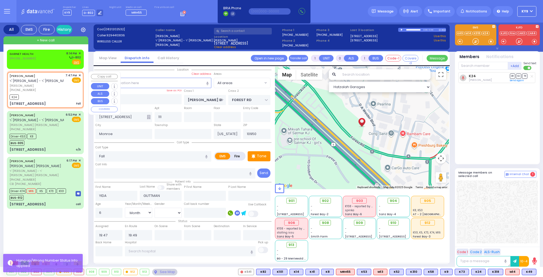
select select "Hatzalah Garages"
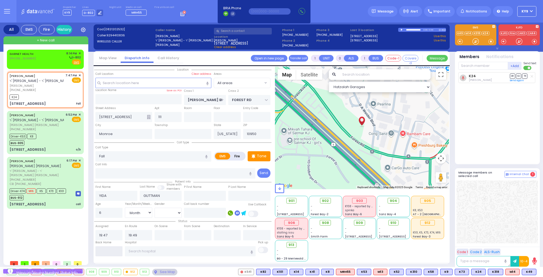
click at [116, 251] on input "text" at bounding box center [109, 251] width 27 height 10
type input "20:15"
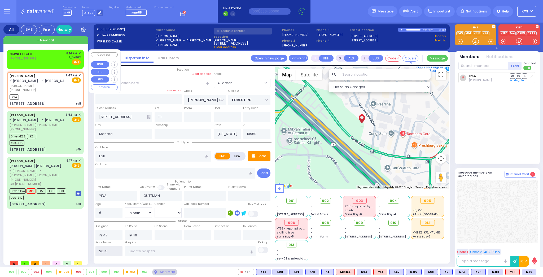
select select
radio input "true"
select select
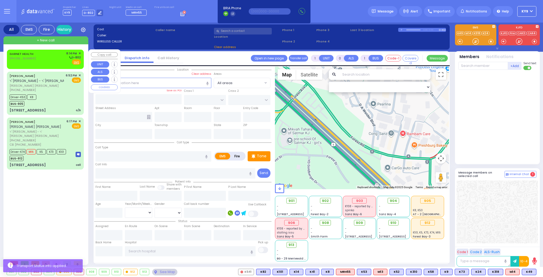
click at [50, 55] on div "GARNET HEALTH [PHONE_NUMBER] 8:14 PM ✕ D-802" at bounding box center [45, 58] width 71 height 14
type input "2"
type input "1"
select select
radio input "true"
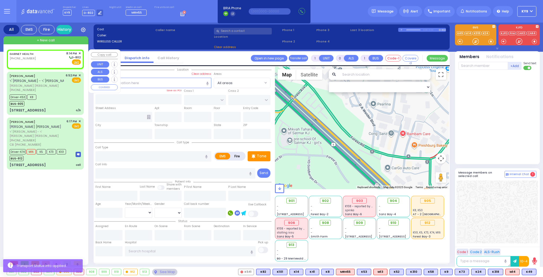
select select
type input "20:14"
select select "Hatzalah Garages"
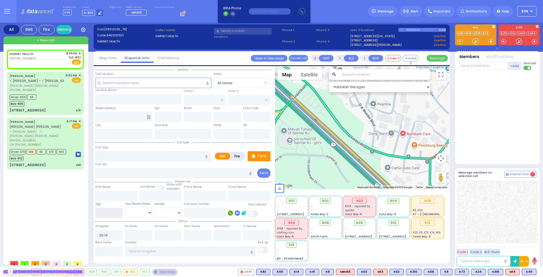
click at [102, 211] on input "number" at bounding box center [109, 213] width 27 height 10
type input "3"
click at [129, 210] on select "Year Month Week Day" at bounding box center [138, 212] width 27 height 10
select select
radio input "true"
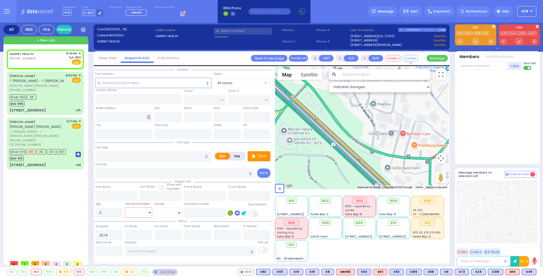
select select "Year"
click at [125, 207] on select "Year Month Week Day" at bounding box center [138, 212] width 27 height 10
select select "Hatzalah Garages"
click at [158, 213] on select "[DEMOGRAPHIC_DATA] [DEMOGRAPHIC_DATA]" at bounding box center [168, 213] width 27 height 10
select select
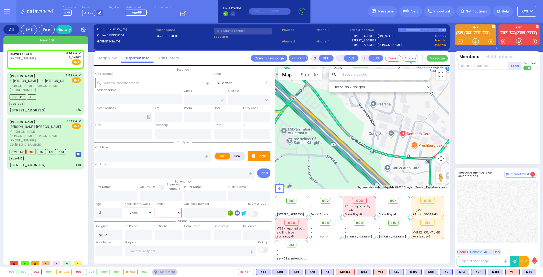
radio input "true"
select select "Year"
select select "Hatzalah Garages"
select select "[DEMOGRAPHIC_DATA]"
click at [155, 208] on select "[DEMOGRAPHIC_DATA] [DEMOGRAPHIC_DATA]" at bounding box center [168, 213] width 27 height 10
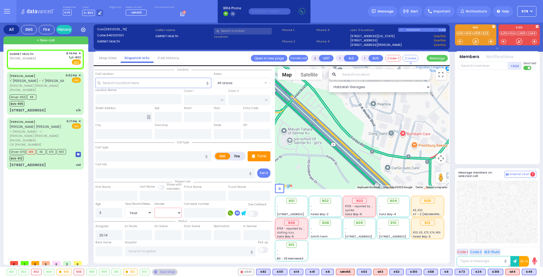
select select
radio input "true"
select select "Year"
select select "[DEMOGRAPHIC_DATA]"
select select "Hatzalah Garages"
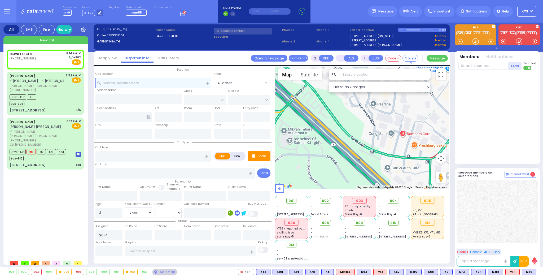
click at [123, 81] on input "text" at bounding box center [154, 83] width 116 height 10
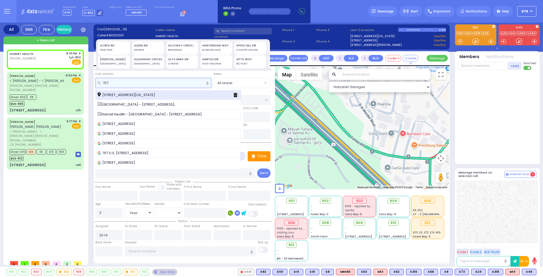
type input "707"
click at [120, 92] on span "[STREET_ADDRESS][US_STATE]" at bounding box center [127, 94] width 59 height 5
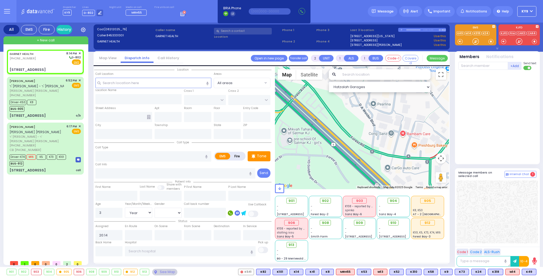
select select
radio input "true"
select select "Year"
select select "[DEMOGRAPHIC_DATA]"
select select "Hatzalah Garages"
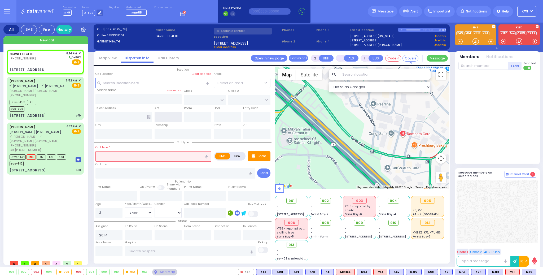
type input "GOLF LINKS RD"
type input "[GEOGRAPHIC_DATA]"
type input "[STREET_ADDRESS]"
type input "3"
type input "[GEOGRAPHIC_DATA]"
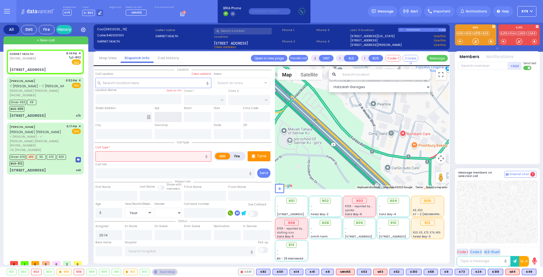
type input "[US_STATE]"
type input "10940"
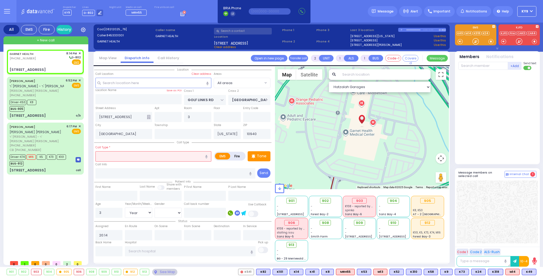
click at [244, 30] on input "text" at bounding box center [243, 31] width 58 height 7
type input "e"
click at [132, 155] on input "text" at bounding box center [154, 156] width 116 height 10
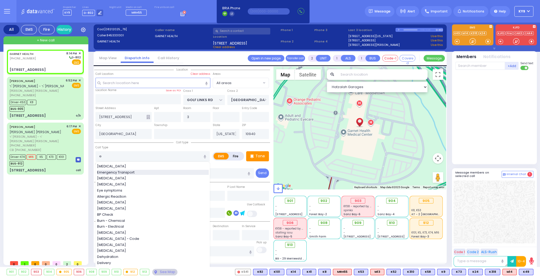
click at [134, 170] on span "Emergency Transport" at bounding box center [116, 172] width 39 height 5
type input "Emergency Transport"
type input "1"
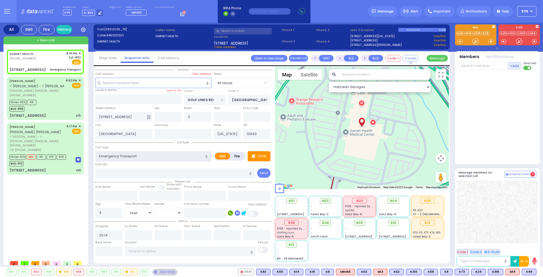
select select
radio input "true"
select select "Year"
select select "[DEMOGRAPHIC_DATA]"
select select "Hatzalah Garages"
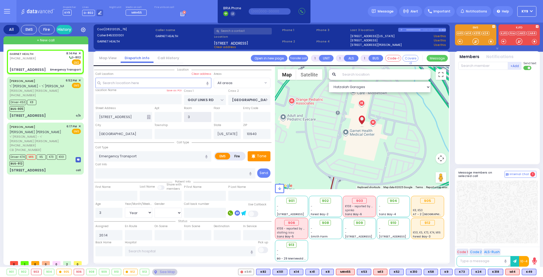
drag, startPoint x: 191, startPoint y: 117, endPoint x: 186, endPoint y: 118, distance: 5.3
click at [186, 118] on input "3" at bounding box center [197, 117] width 27 height 10
select select
radio input "true"
select select "Year"
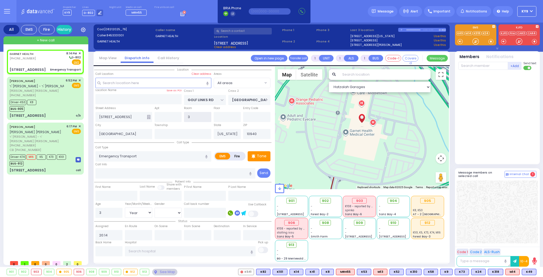
select select "[DEMOGRAPHIC_DATA]"
select select "Hatzalah Garages"
type input "2"
click at [234, 31] on input "text" at bounding box center [243, 31] width 58 height 7
select select
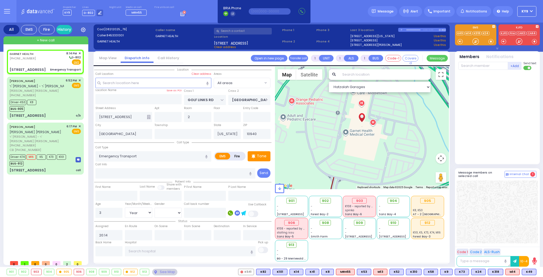
radio input "true"
select select "Year"
select select "[DEMOGRAPHIC_DATA]"
select select "Hatzalah Garages"
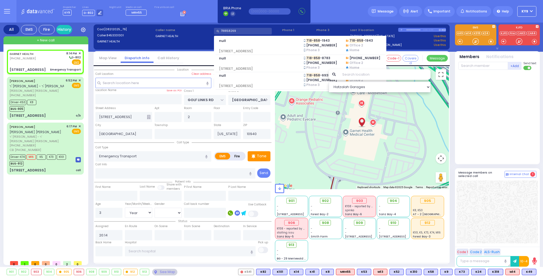
type input "7188582696"
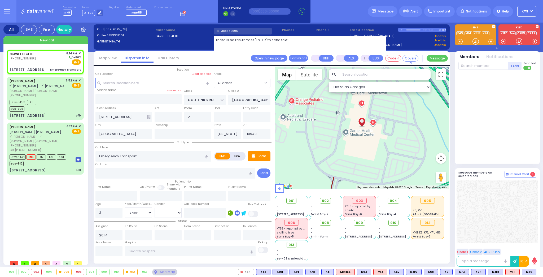
drag, startPoint x: 237, startPoint y: 31, endPoint x: 230, endPoint y: 32, distance: 7.0
click at [230, 32] on input "7188582696" at bounding box center [243, 31] width 58 height 7
drag, startPoint x: 221, startPoint y: 31, endPoint x: 256, endPoint y: 23, distance: 35.9
click at [256, 22] on div "Dispatcher KY9 ?" at bounding box center [271, 138] width 543 height 277
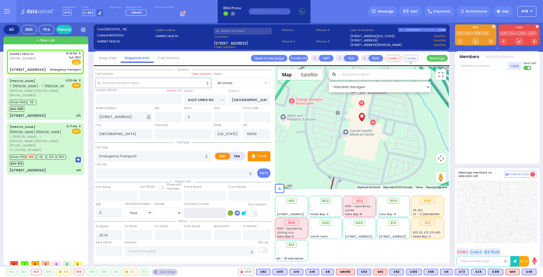
click at [203, 216] on input "text" at bounding box center [205, 213] width 42 height 10
type input "7188582696"
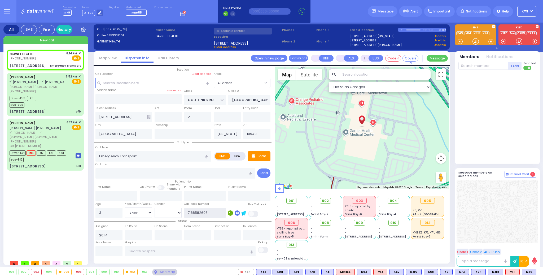
select select
radio input "true"
select select "Year"
select select "[DEMOGRAPHIC_DATA]"
select select "Hatzalah Garages"
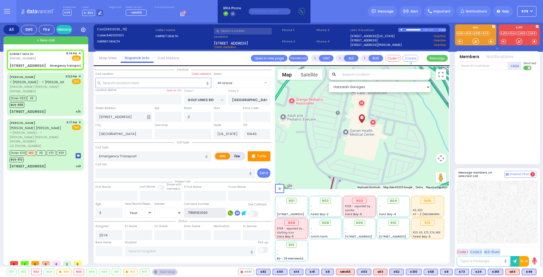
type input "7188582696"
drag, startPoint x: 485, startPoint y: 66, endPoint x: 486, endPoint y: 62, distance: 4.1
click at [486, 62] on input "text" at bounding box center [484, 66] width 50 height 8
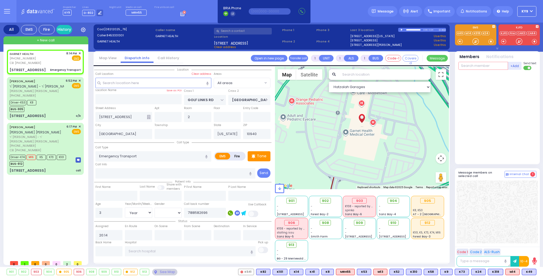
select select
radio input "true"
select select "Year"
select select "[DEMOGRAPHIC_DATA]"
select select "Hatzalah Garages"
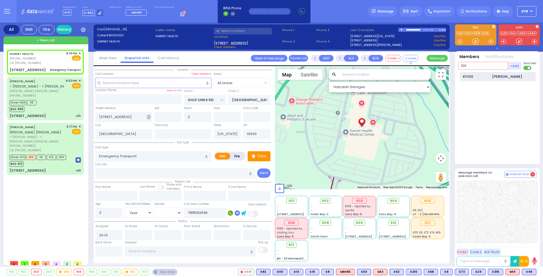
type input "100"
click at [488, 78] on div "KY100" at bounding box center [476, 76] width 27 height 5
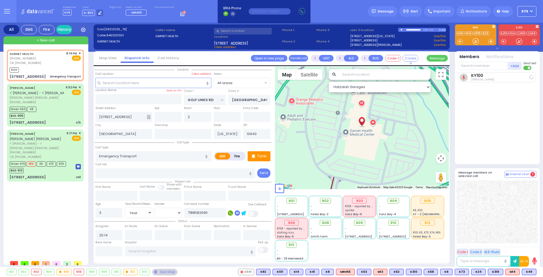
select select
radio input "true"
select select "Year"
select select "[DEMOGRAPHIC_DATA]"
type input "20:18"
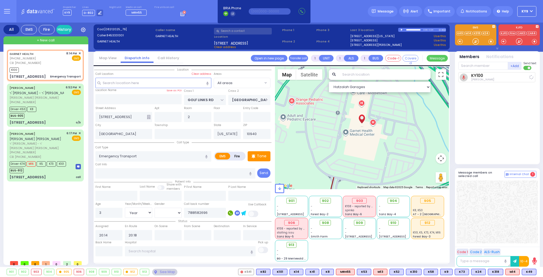
select select "Hatzalah Garages"
click at [476, 39] on div at bounding box center [475, 41] width 5 height 5
click at [475, 40] on div at bounding box center [475, 41] width 5 height 5
click at [260, 155] on p "Tone" at bounding box center [262, 156] width 10 height 6
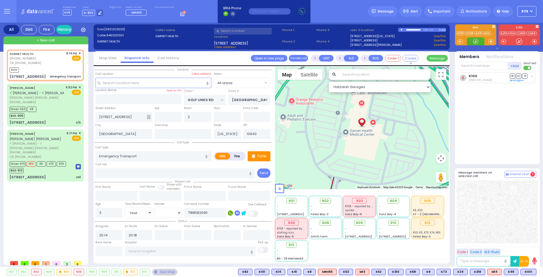
click at [475, 41] on div at bounding box center [475, 41] width 5 height 5
drag, startPoint x: 530, startPoint y: 271, endPoint x: 530, endPoint y: 258, distance: 13.3
click at [0, 0] on span "K101" at bounding box center [0, 0] width 0 height 0
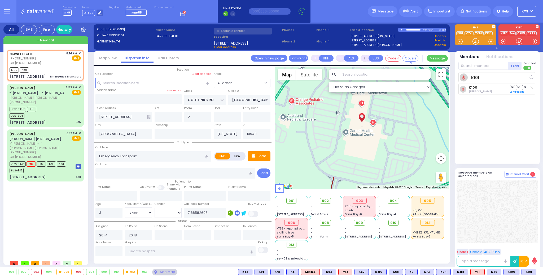
select select
radio input "true"
select select "Year"
select select "[DEMOGRAPHIC_DATA]"
click at [484, 66] on input "text" at bounding box center [484, 66] width 50 height 8
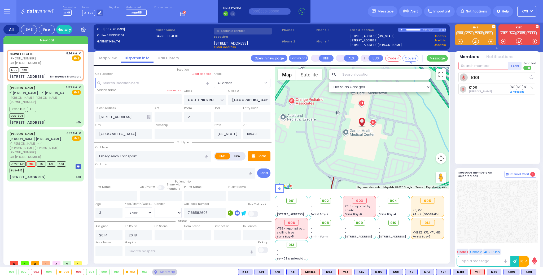
select select "Hatzalah Garages"
type input "74"
click at [483, 77] on div "KY74" at bounding box center [476, 76] width 27 height 5
select select
radio input "true"
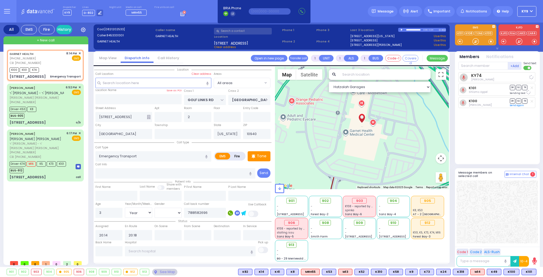
select select "Year"
select select "[DEMOGRAPHIC_DATA]"
select select "Hatzalah Garages"
click at [475, 40] on div at bounding box center [475, 41] width 5 height 5
click at [57, 167] on div "BUS-912" at bounding box center [38, 170] width 57 height 7
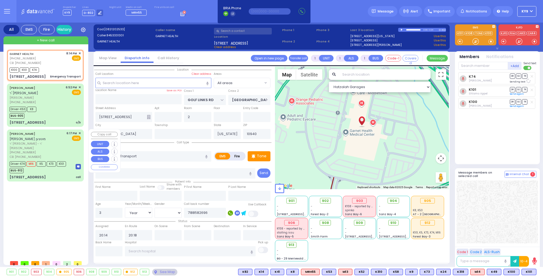
type input "6"
select select
type input "call"
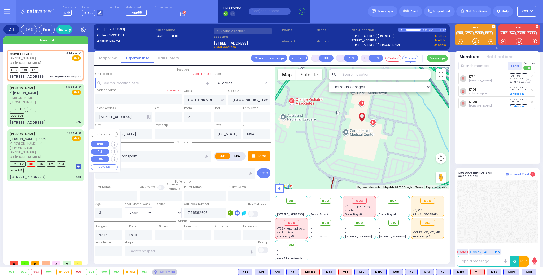
radio input "true"
type input "[PERSON_NAME]"
type input "MUTZEN"
type input "[PERSON_NAME]"
type input "Mutzen"
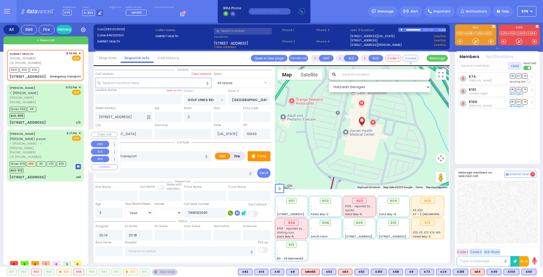
type input "2"
select select "Year"
select select "[DEMOGRAPHIC_DATA]"
type input "8456629079"
type input "18:17"
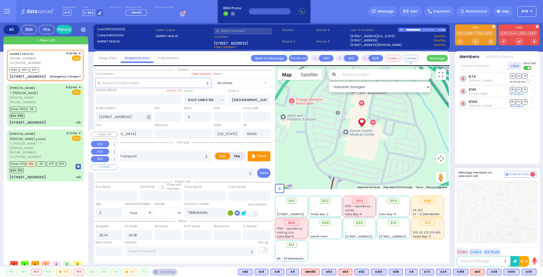
type input "18:19"
type input "18:20"
type input "18:47"
type input "19:24"
type input "[GEOGRAPHIC_DATA] [STREET_ADDRESS]"
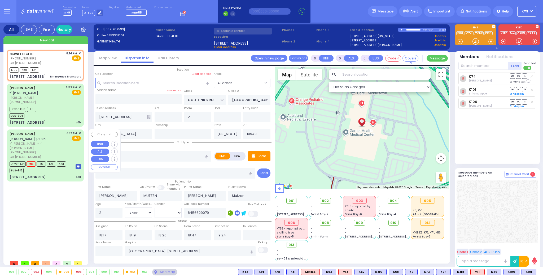
select select "Hatzalah Garages"
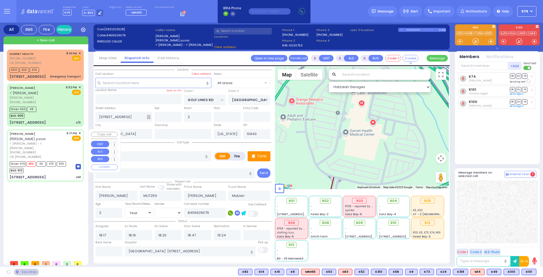
type input "FOREST RD"
type input "[STREET_ADDRESS]"
type input "205"
type input "[PERSON_NAME]"
type input "10950"
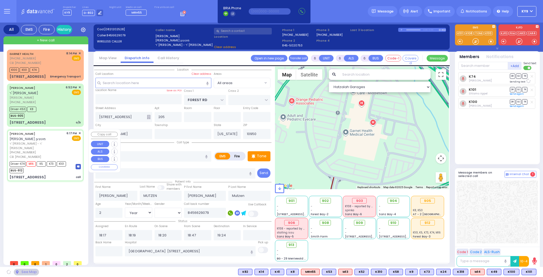
select select "MONROE"
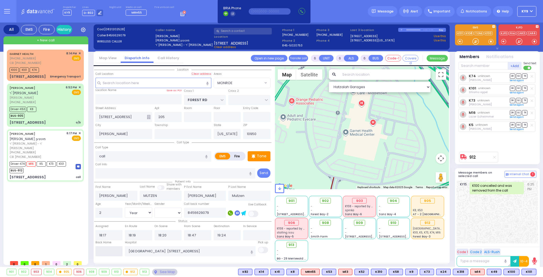
click at [114, 252] on input "text" at bounding box center [109, 251] width 27 height 10
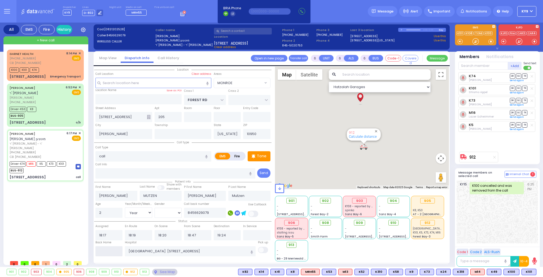
click at [114, 252] on input "text" at bounding box center [109, 251] width 27 height 10
type input "20:19"
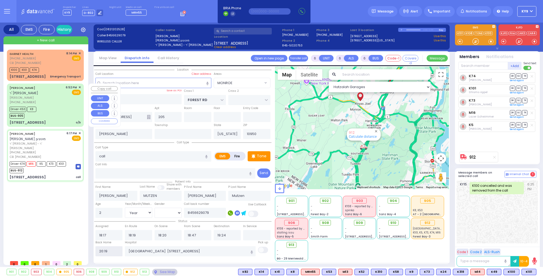
select select
radio input "true"
select select
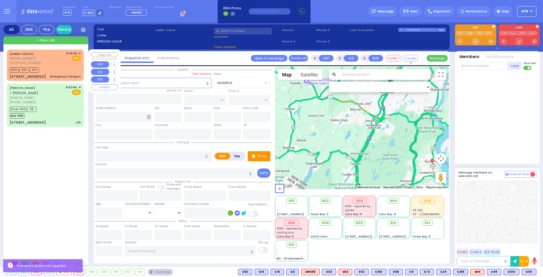
click at [47, 64] on div "GARNET HEALTH [PHONE_NUMBER] CB: [PHONE_NUMBER] 8:14 PM ✕ EMS" at bounding box center [45, 58] width 71 height 14
type input "1"
select select
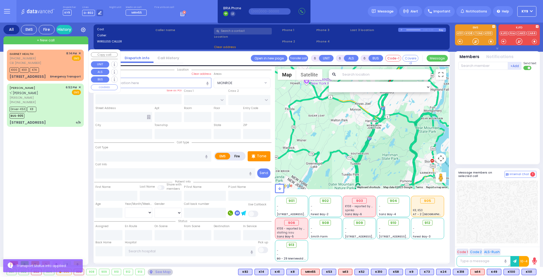
type input "Emergency Transport"
radio input "true"
type input "3"
select select "Year"
select select "[DEMOGRAPHIC_DATA]"
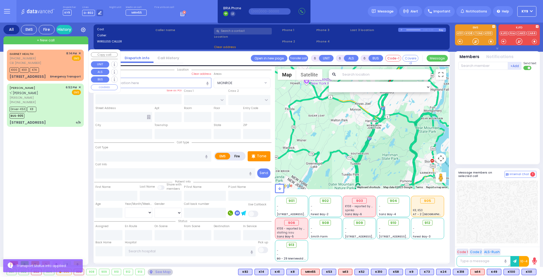
type input "7188582696"
type input "20:14"
type input "20:18"
select select "Hatzalah Garages"
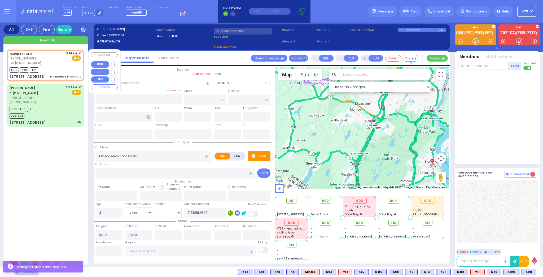
type input "GOLF LINKS RD"
type input "[GEOGRAPHIC_DATA]"
type input "[STREET_ADDRESS]"
type input "2"
type input "[GEOGRAPHIC_DATA]"
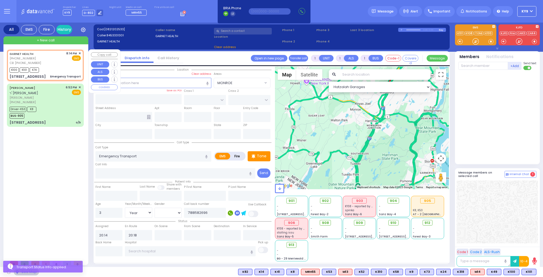
type input "[US_STATE]"
type input "10940"
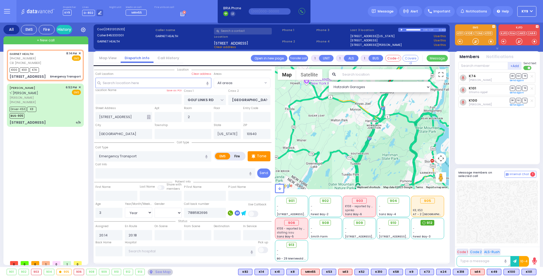
click at [428, 223] on span "912" at bounding box center [430, 222] width 6 height 5
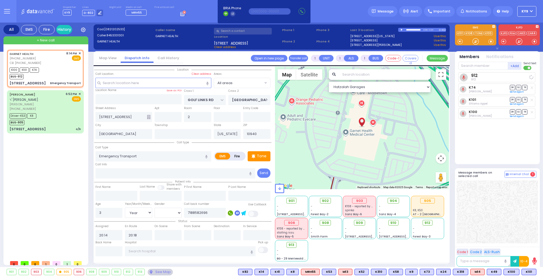
select select
radio input "true"
select select "Year"
select select "[DEMOGRAPHIC_DATA]"
select select "Hatzalah Garages"
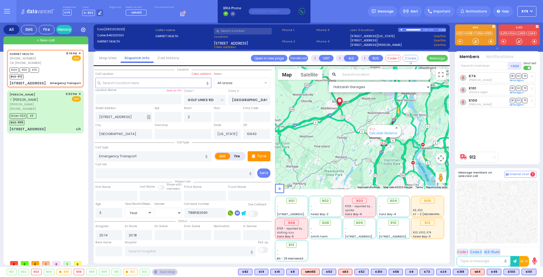
type input "6"
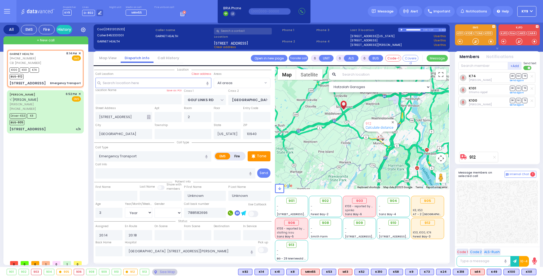
select select "Year"
select select "[DEMOGRAPHIC_DATA]"
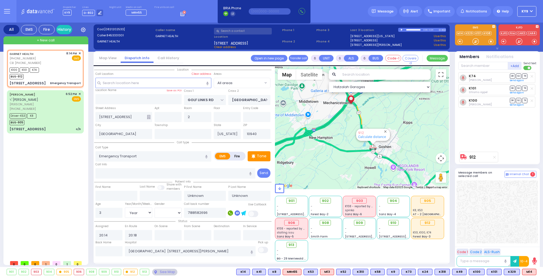
select select
radio input "true"
select select "Year"
select select "[DEMOGRAPHIC_DATA]"
select select "Hatzalah Garages"
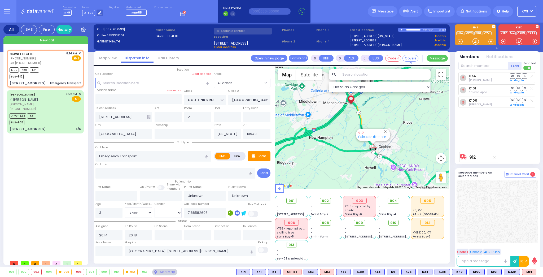
select select
radio input "true"
select select "Year"
select select "[DEMOGRAPHIC_DATA]"
select select "Hatzalah Garages"
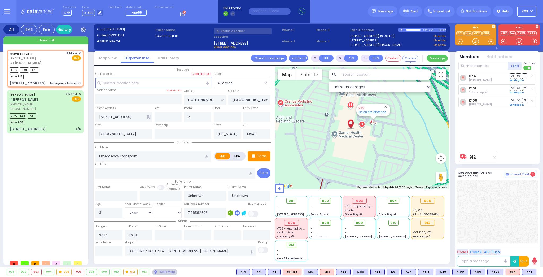
select select
radio input "true"
select select "Year"
select select "[DEMOGRAPHIC_DATA]"
select select "Hatzalah Garages"
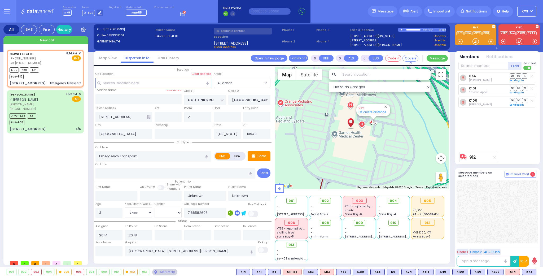
select select
radio input "true"
select select "Year"
select select "[DEMOGRAPHIC_DATA]"
select select "Hatzalah Garages"
